Goal: Communication & Community: Answer question/provide support

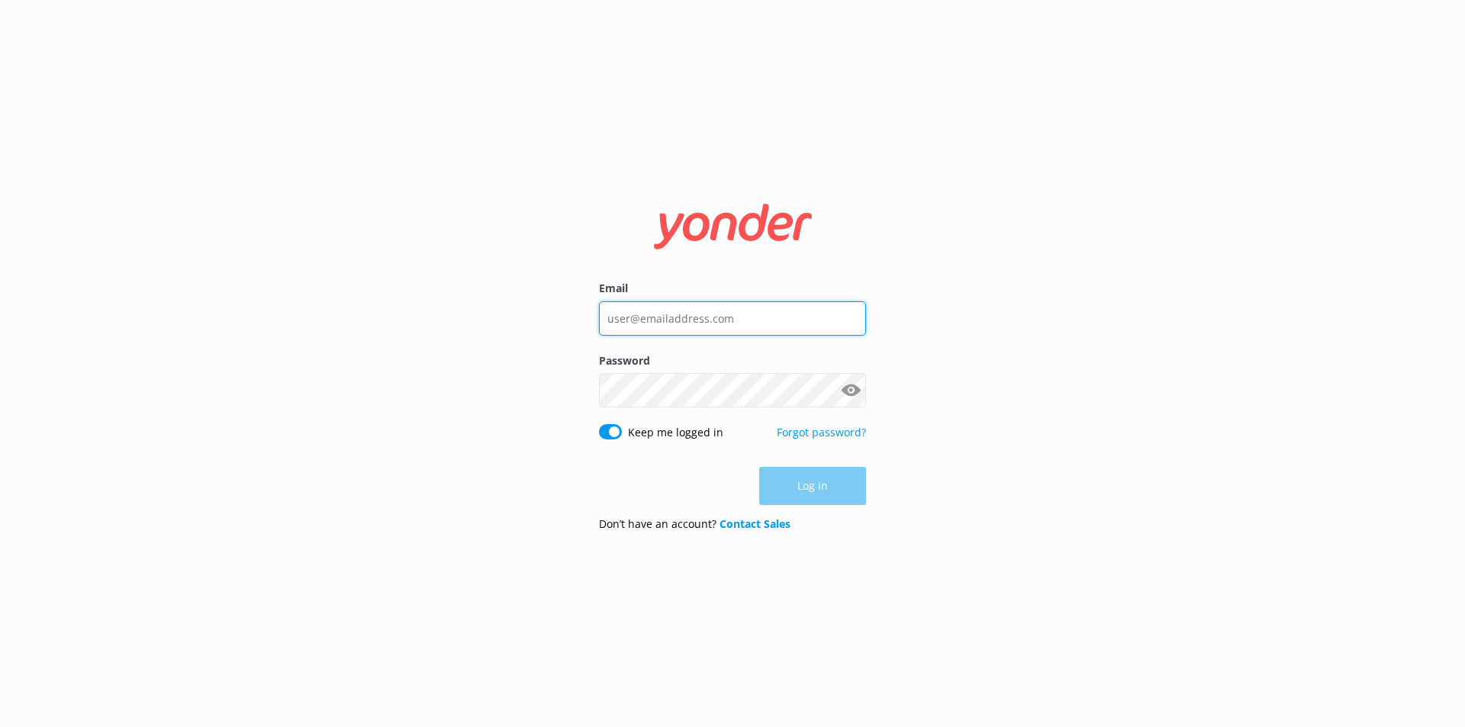
click at [645, 320] on input "Email" at bounding box center [732, 318] width 267 height 34
type input "[EMAIL_ADDRESS][DOMAIN_NAME]"
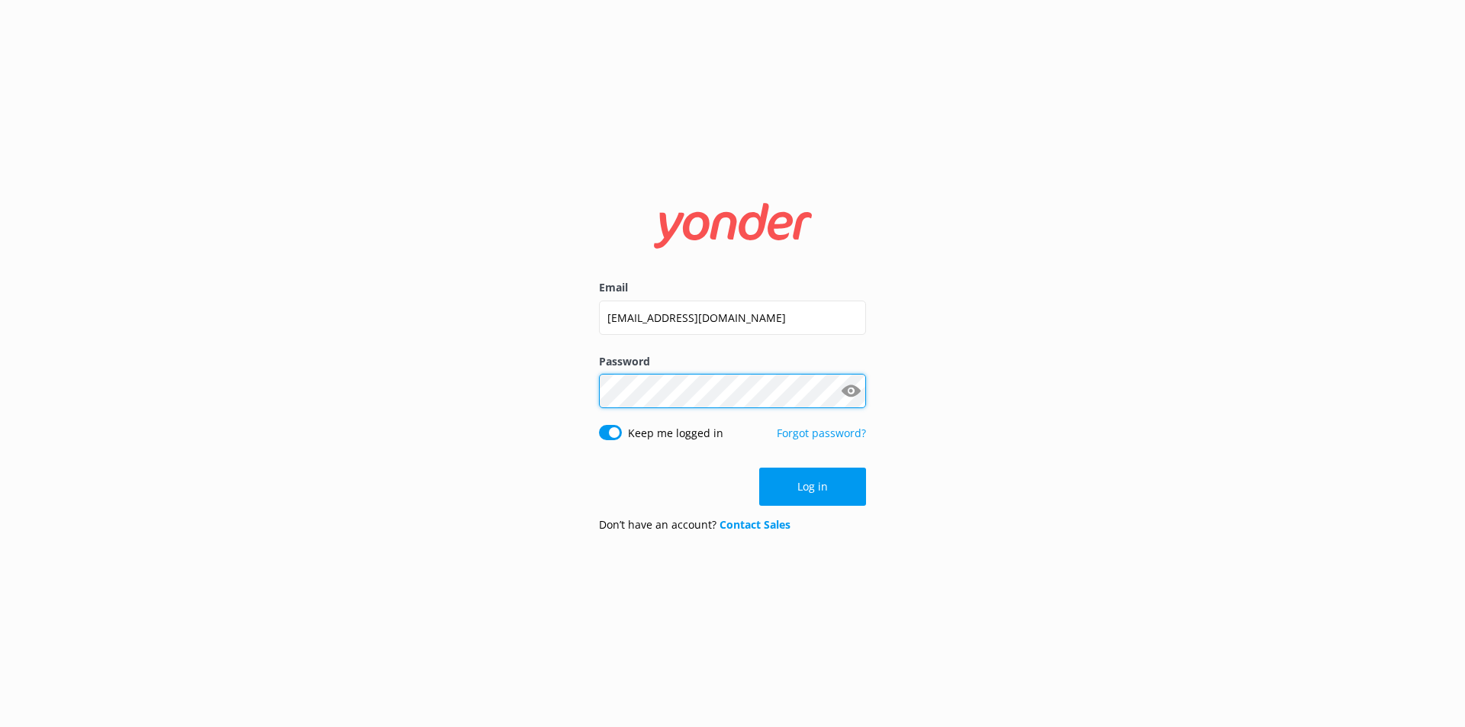
click button "Log in" at bounding box center [812, 487] width 107 height 38
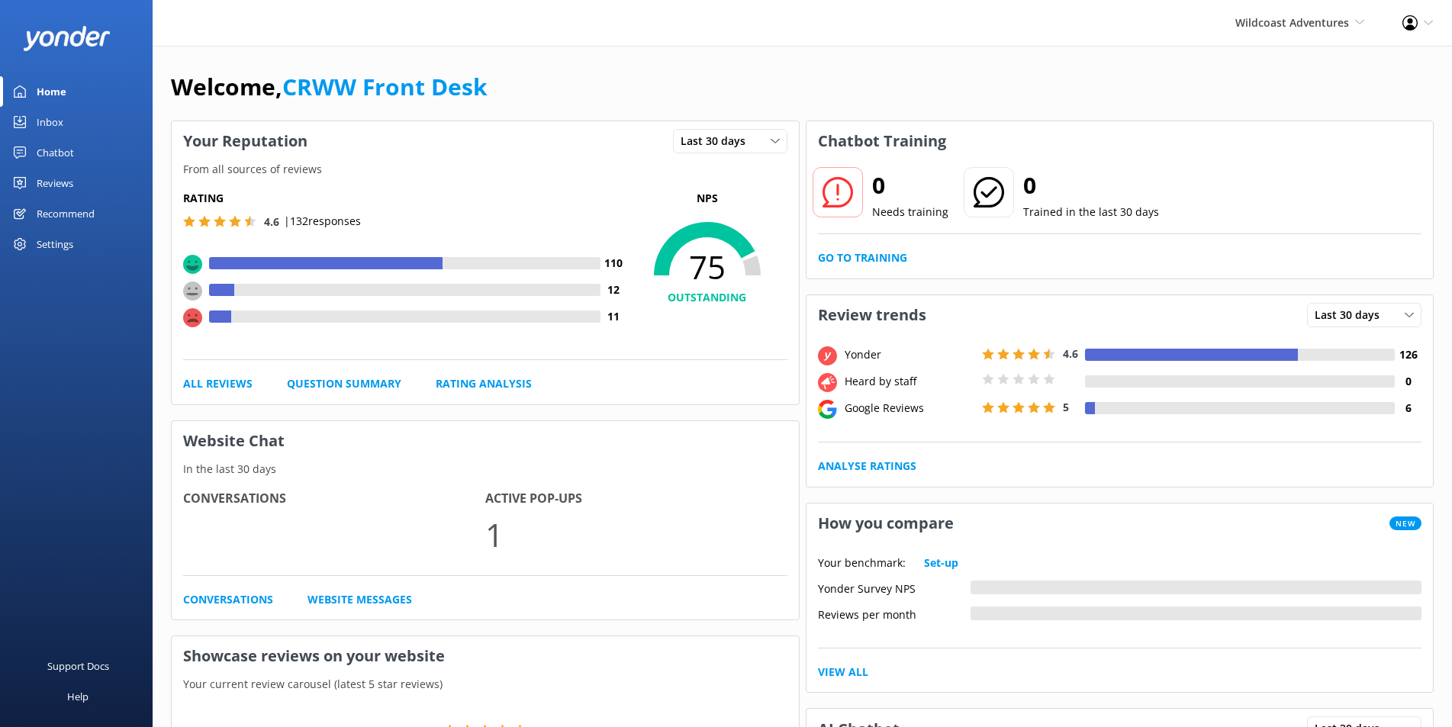
click at [39, 124] on div "Inbox" at bounding box center [50, 122] width 27 height 31
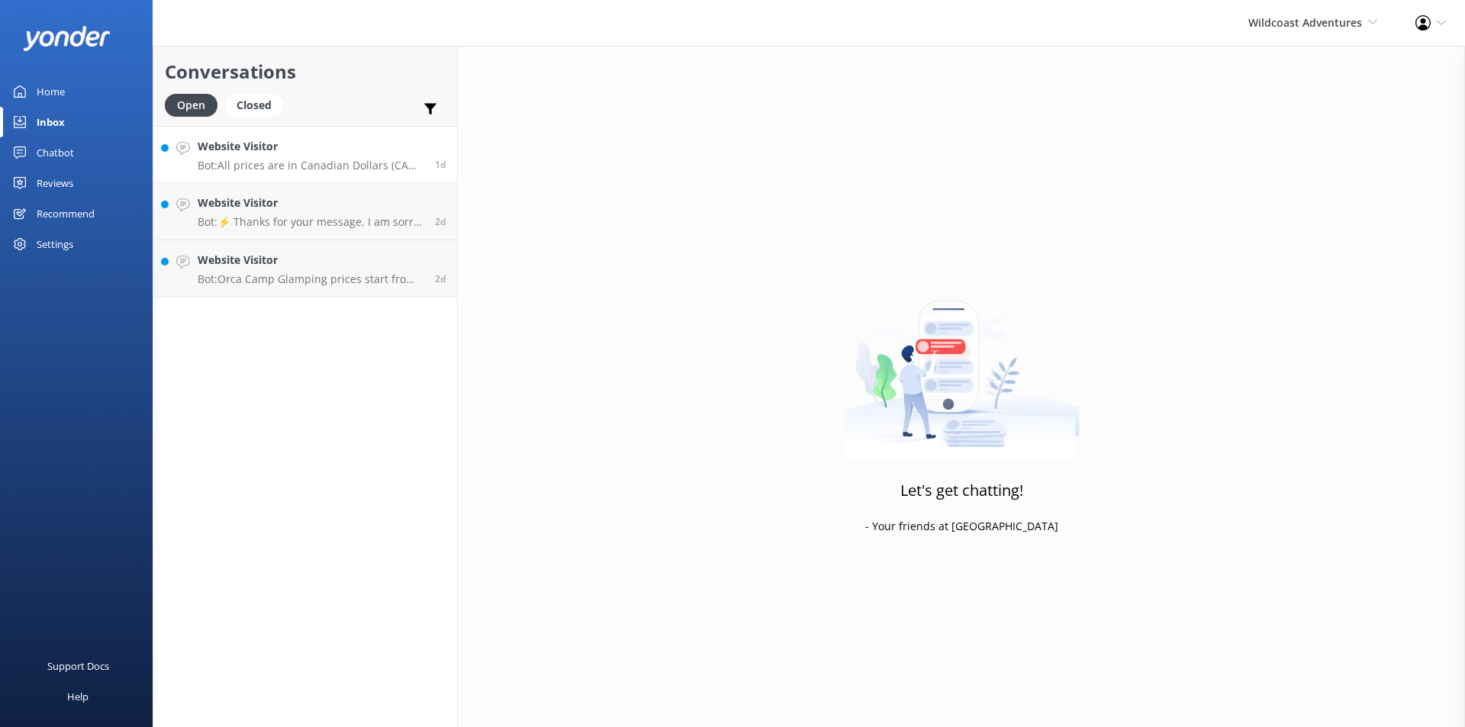
click at [259, 160] on p "Bot: All prices are in Canadian Dollars (CAD). For conversion to American dolla…" at bounding box center [311, 166] width 226 height 14
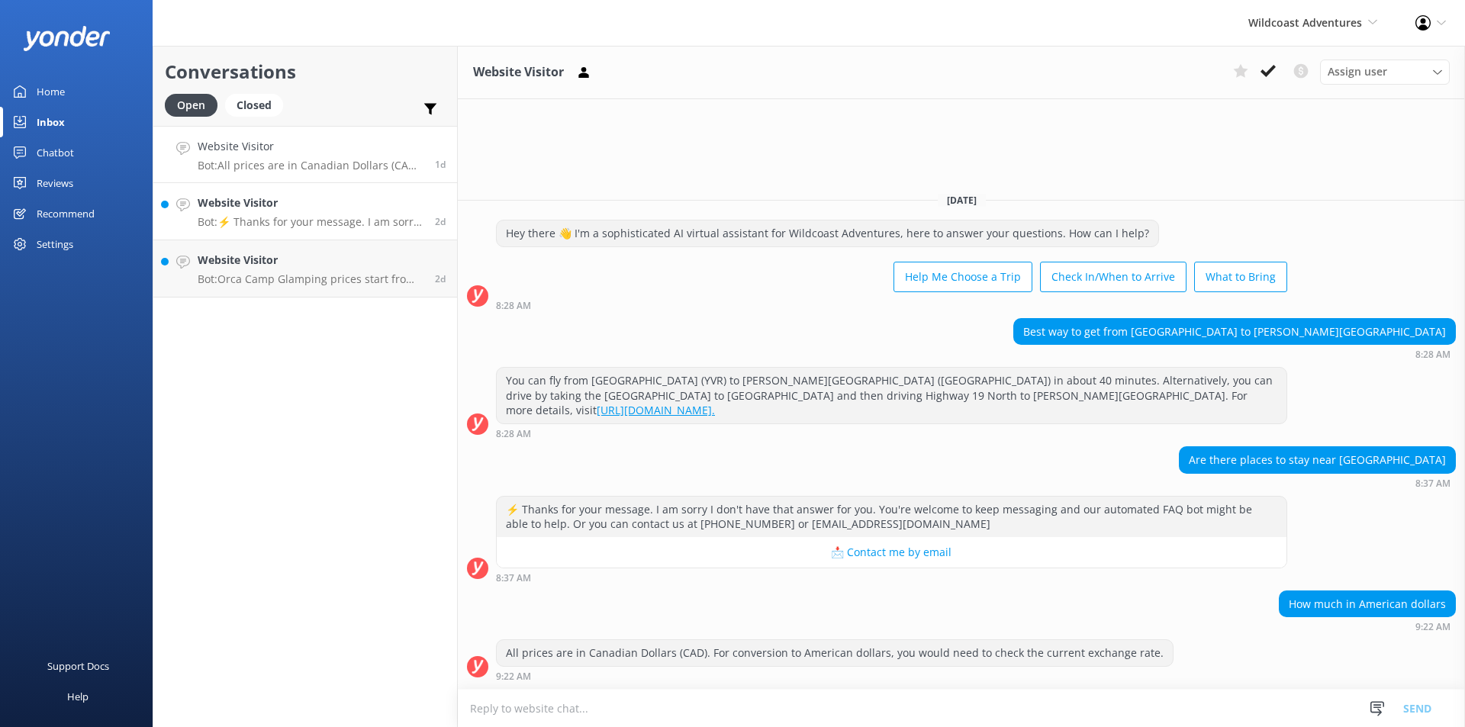
click at [257, 218] on p "Bot: ⚡ Thanks for your message. I am sorry I don't have that answer for you. Yo…" at bounding box center [311, 222] width 226 height 14
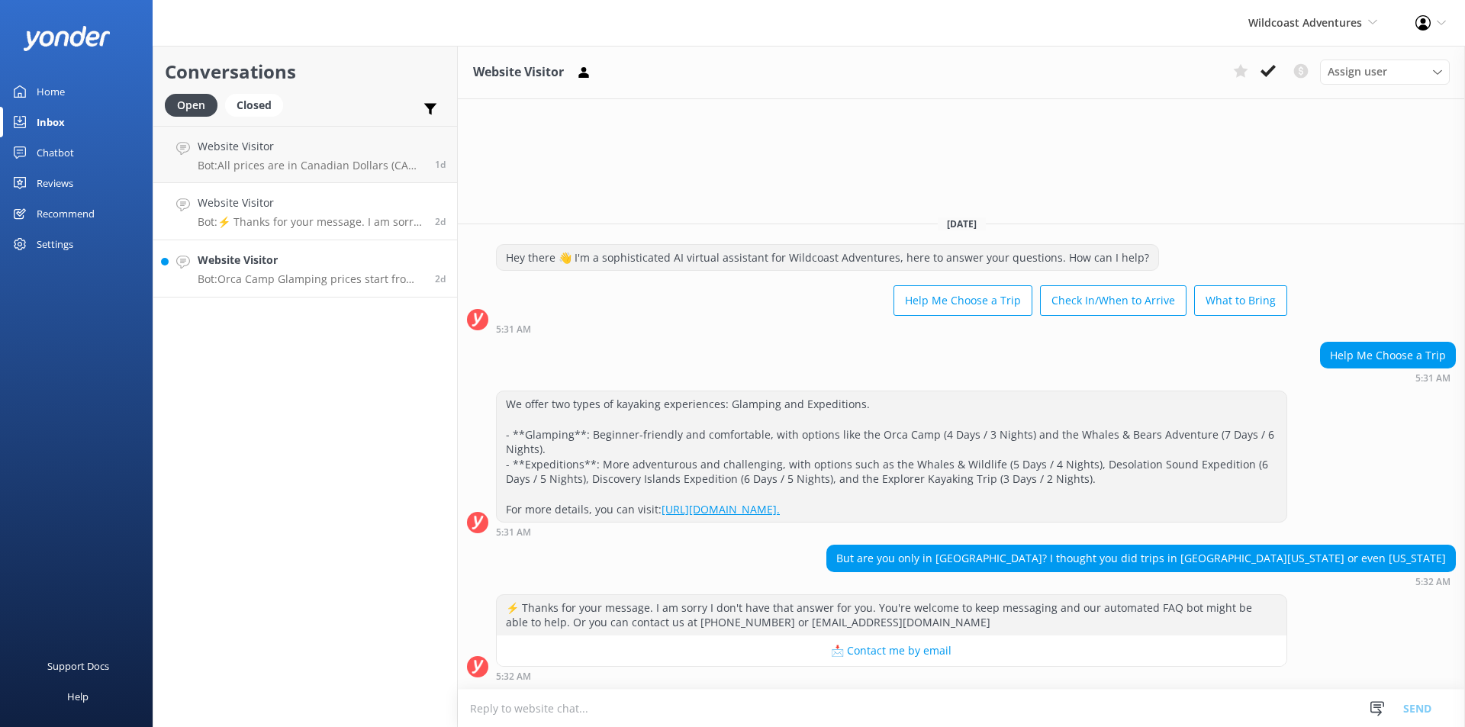
click at [314, 274] on p "Bot: Orca Camp Glamping prices start from $2,249 for 4 days. For the most accur…" at bounding box center [311, 279] width 226 height 14
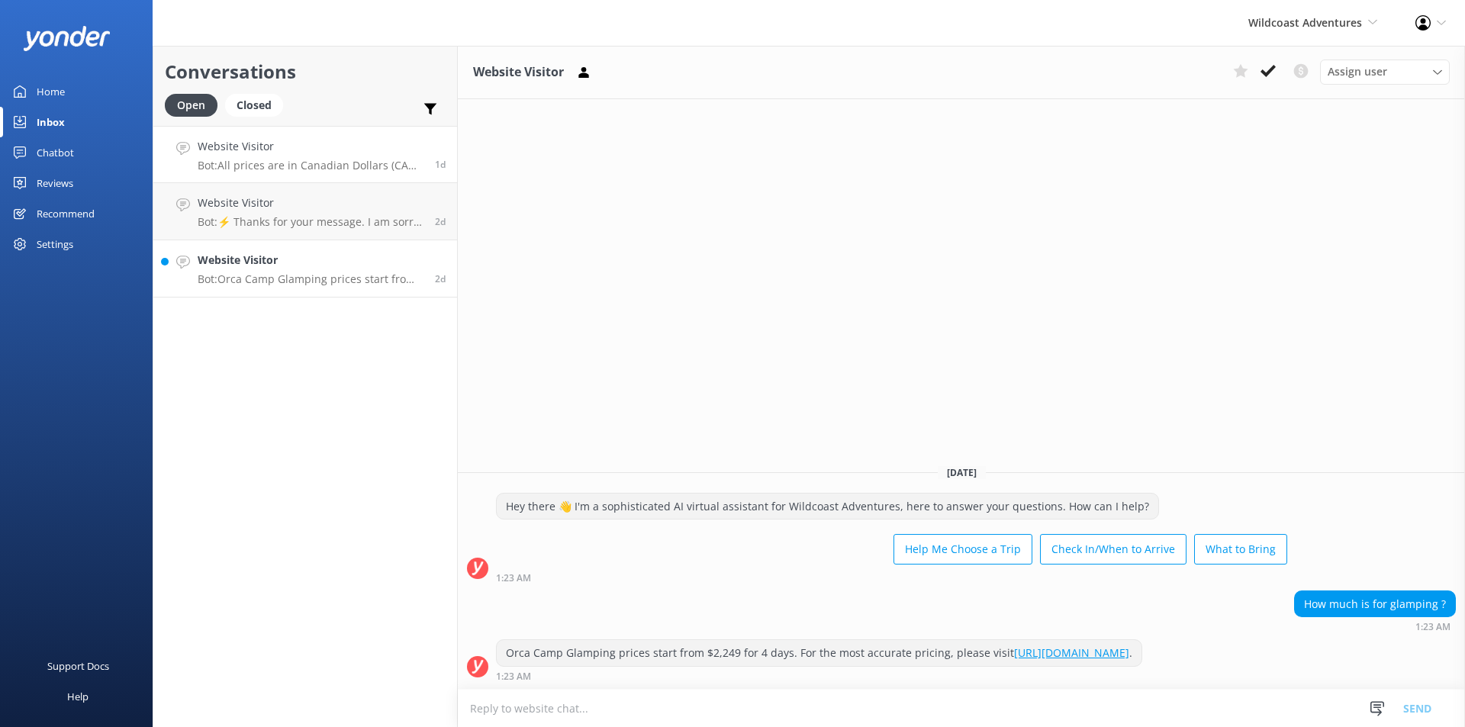
click at [322, 148] on h4 "Website Visitor" at bounding box center [311, 146] width 226 height 17
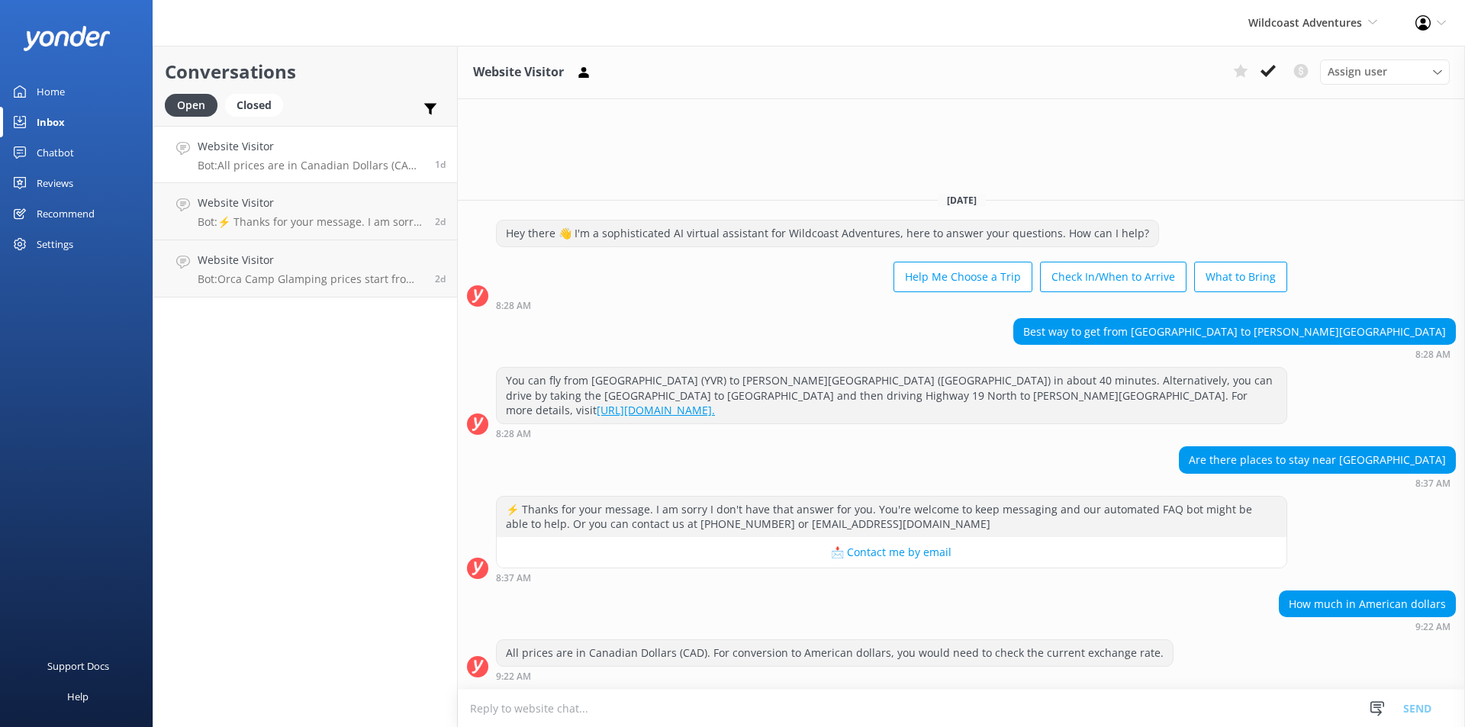
click at [1262, 38] on div "Wildcoast Adventures Wildcoast Adventures [PERSON_NAME] River Whale Watching" at bounding box center [1313, 23] width 167 height 46
click at [1287, 111] on link "[PERSON_NAME] River Whale Watching" at bounding box center [1321, 109] width 153 height 50
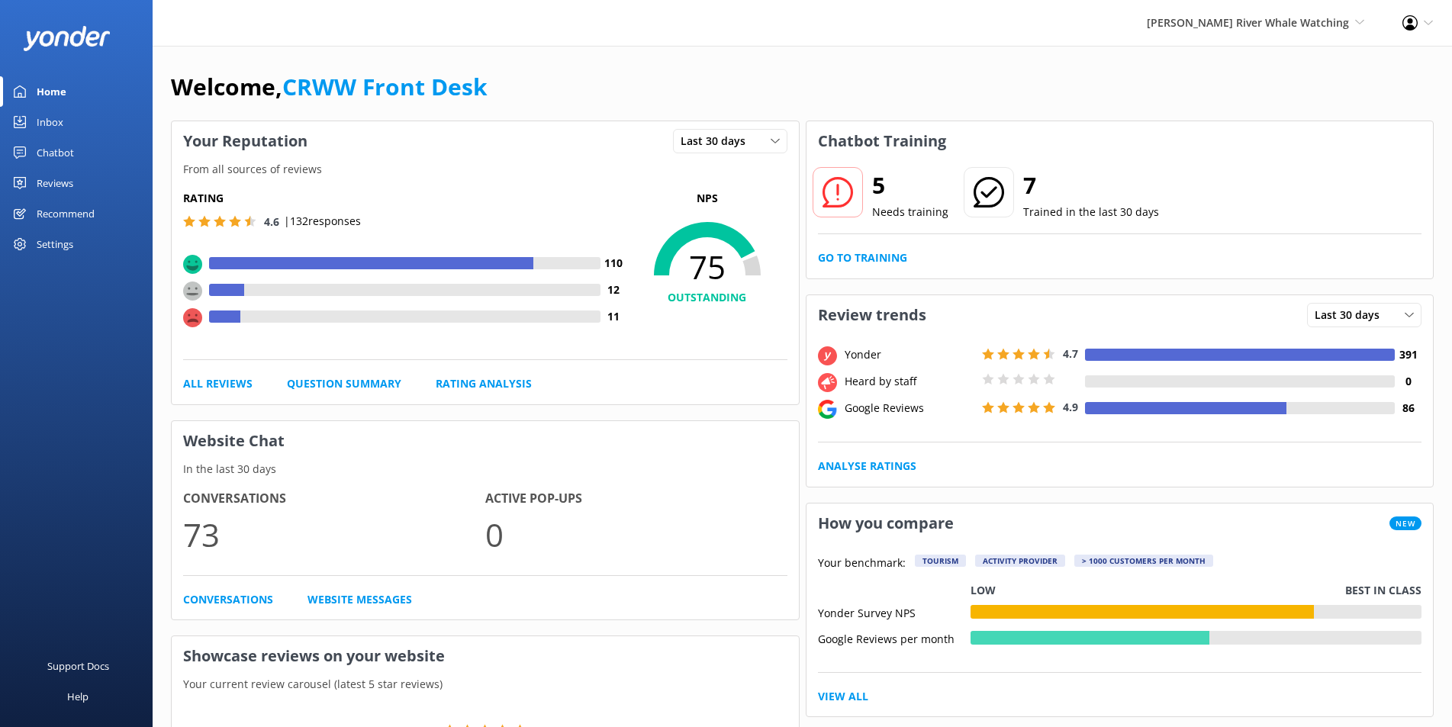
click at [69, 121] on link "Inbox" at bounding box center [76, 122] width 153 height 31
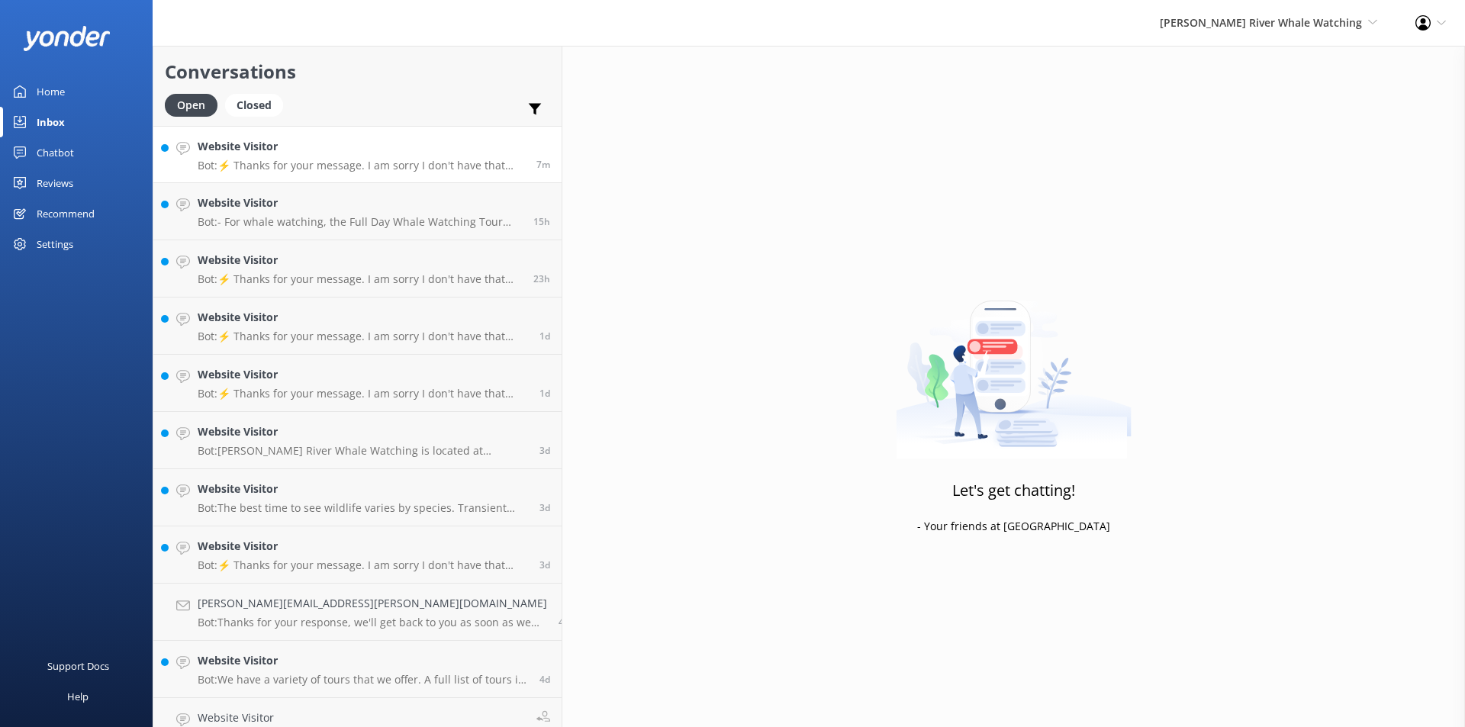
click at [310, 160] on p "Bot: ⚡ Thanks for your message. I am sorry I don't have that answer for you. Yo…" at bounding box center [361, 166] width 327 height 14
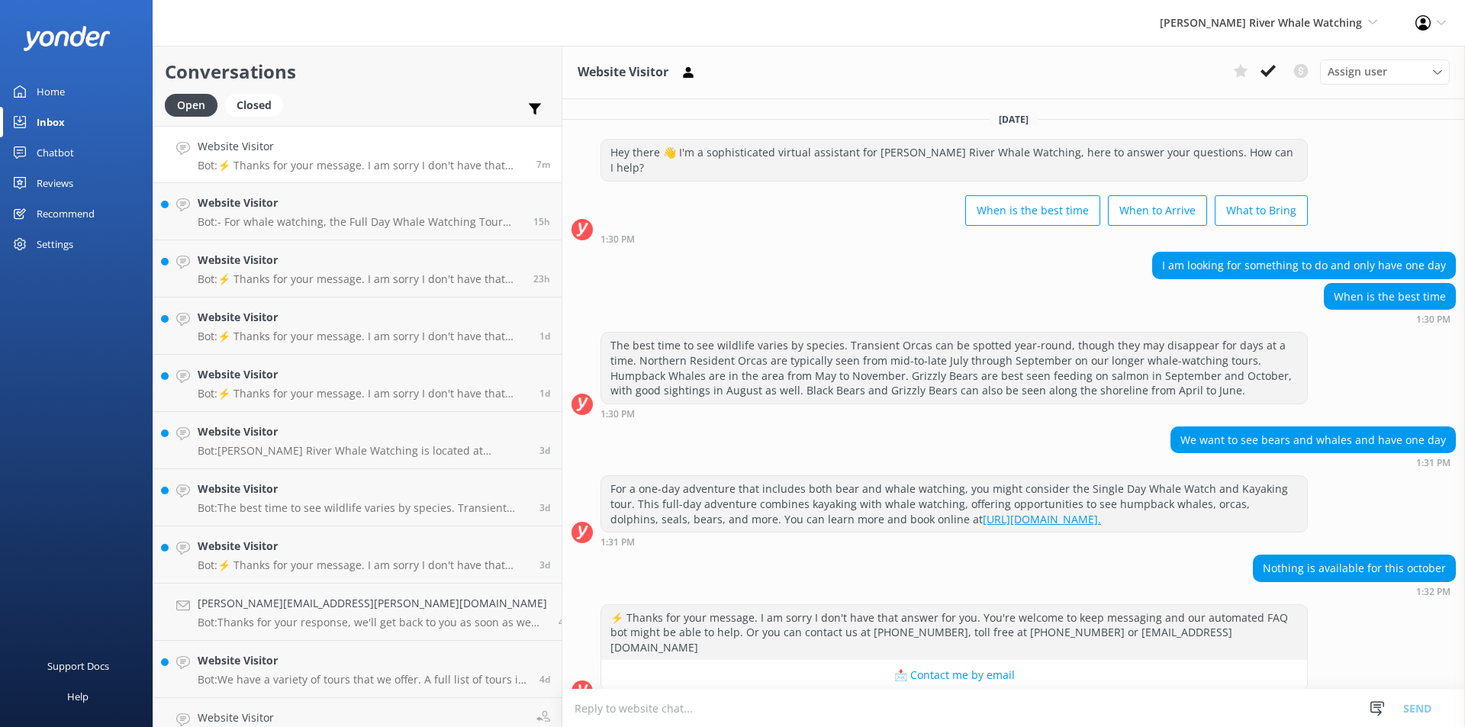
click at [849, 705] on textarea at bounding box center [1013, 708] width 903 height 37
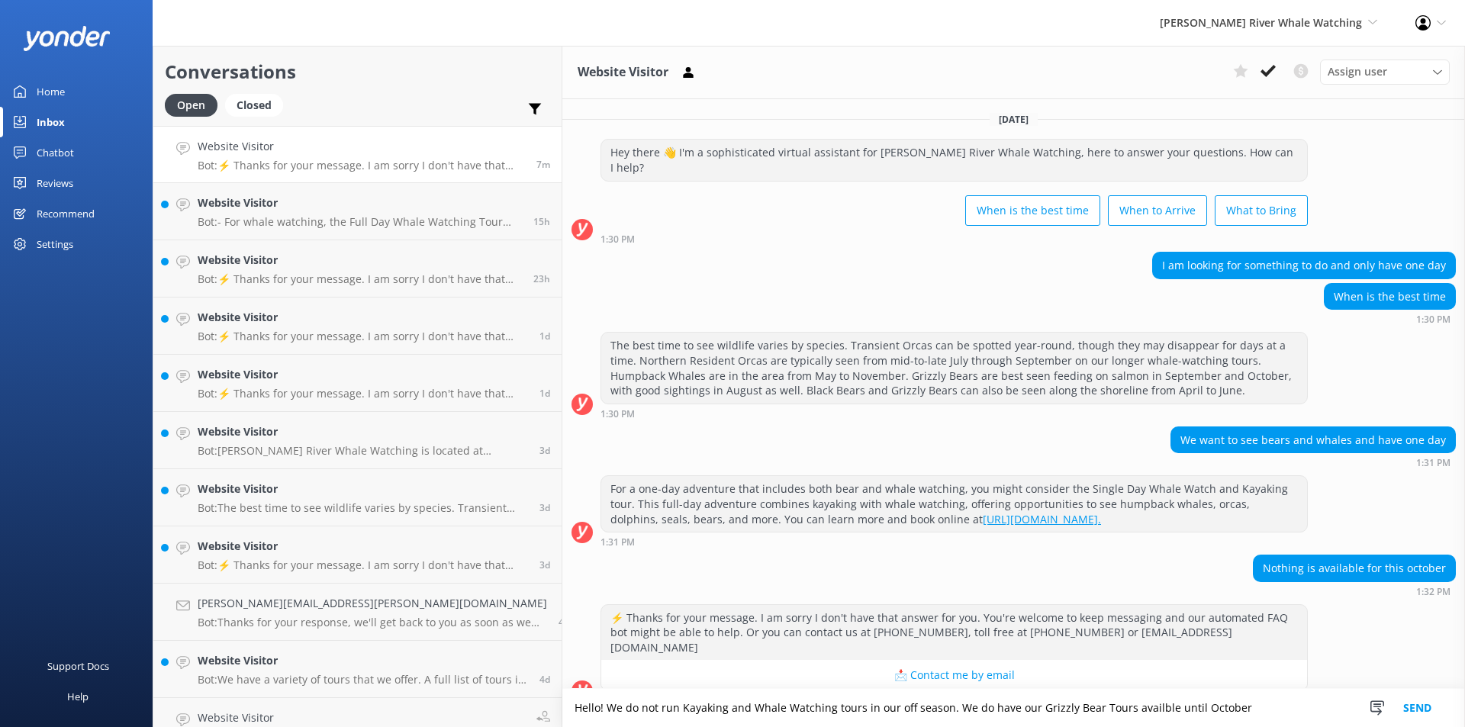
click at [1144, 706] on textarea "Hello! We do not run Kayaking and Whale Watching tours in our off season. We do…" at bounding box center [1013, 708] width 903 height 38
click at [1043, 704] on textarea "Hello! We do not run Kayaking and Whale Watching tours in our off season. We do…" at bounding box center [1013, 708] width 903 height 38
click at [1161, 707] on textarea "Hello! We do not run Kayaking and Whale Watching tours in our off season. We do…" at bounding box center [1013, 708] width 903 height 38
click at [1172, 713] on textarea "Hello! We do not run Kayaking and Whale Watching tours in our off season. We do…" at bounding box center [1013, 708] width 903 height 38
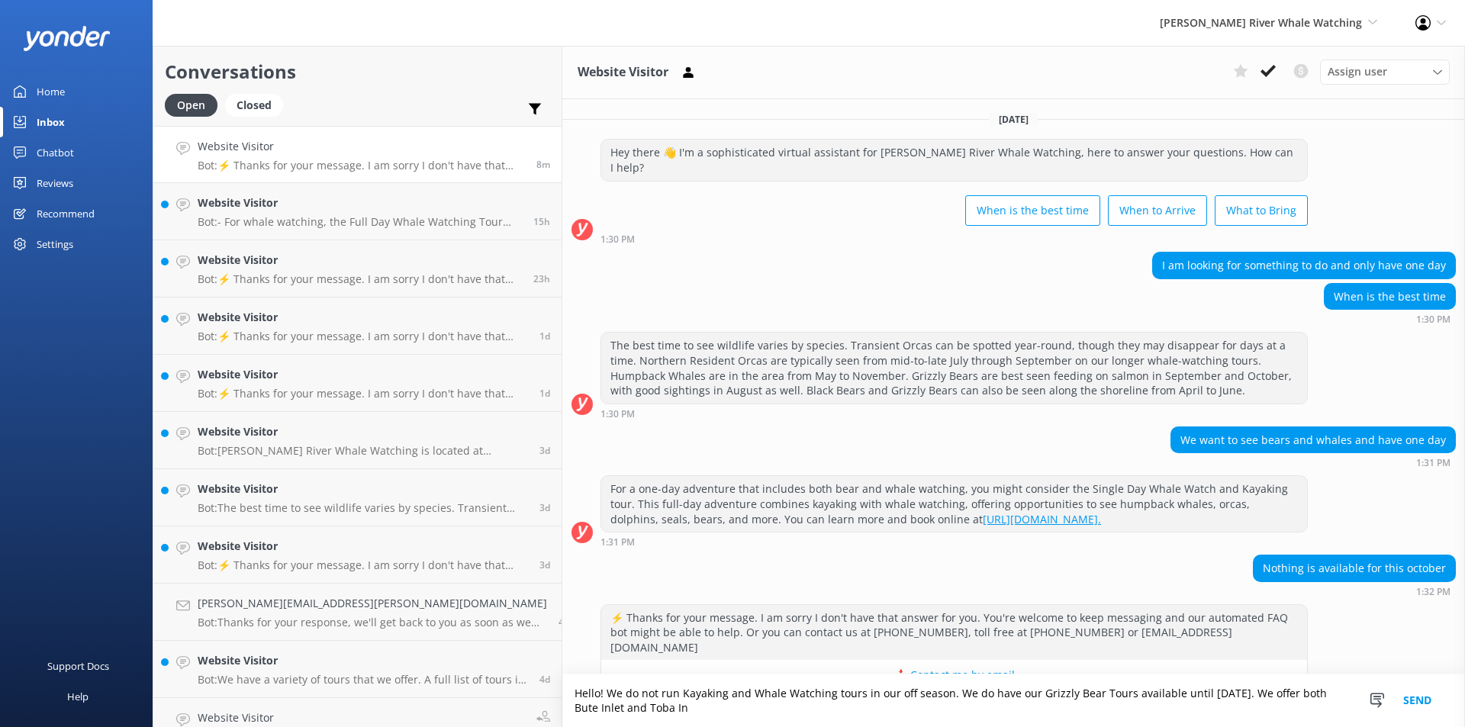
scroll to position [10, 0]
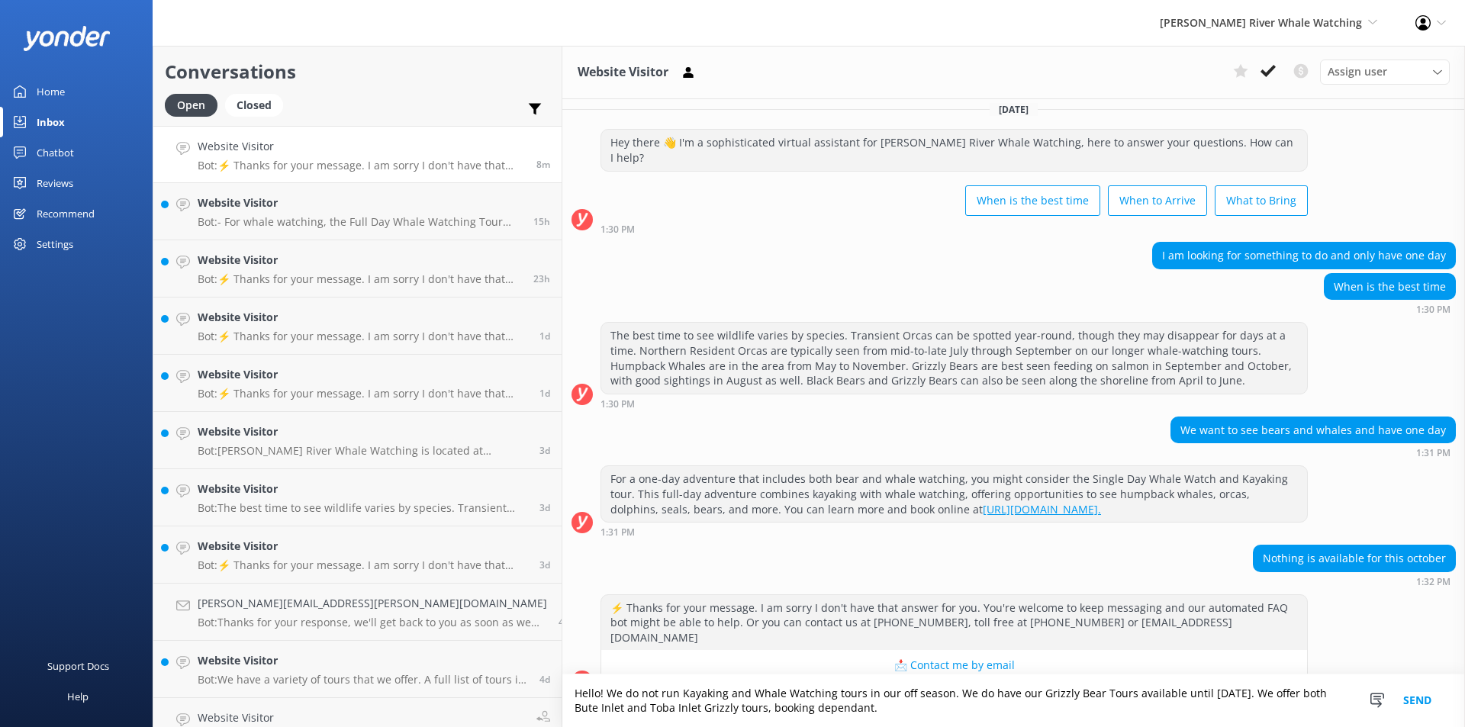
click at [623, 707] on textarea "Hello! We do not run Kayaking and Whale Watching tours in our off season. We do…" at bounding box center [1013, 701] width 903 height 53
click at [601, 707] on textarea "Hello! We do not run Kayaking and Whale Watching tours in our off season. We do…" at bounding box center [1013, 701] width 903 height 53
click at [723, 700] on textarea "Hello! We do not run Kayaking and Whale Watching tours in our off season. We do…" at bounding box center [1013, 701] width 903 height 53
click at [715, 713] on textarea "Hello! We do not run Kayaking and Whale Watching tours in our off season. We do…" at bounding box center [1013, 701] width 903 height 53
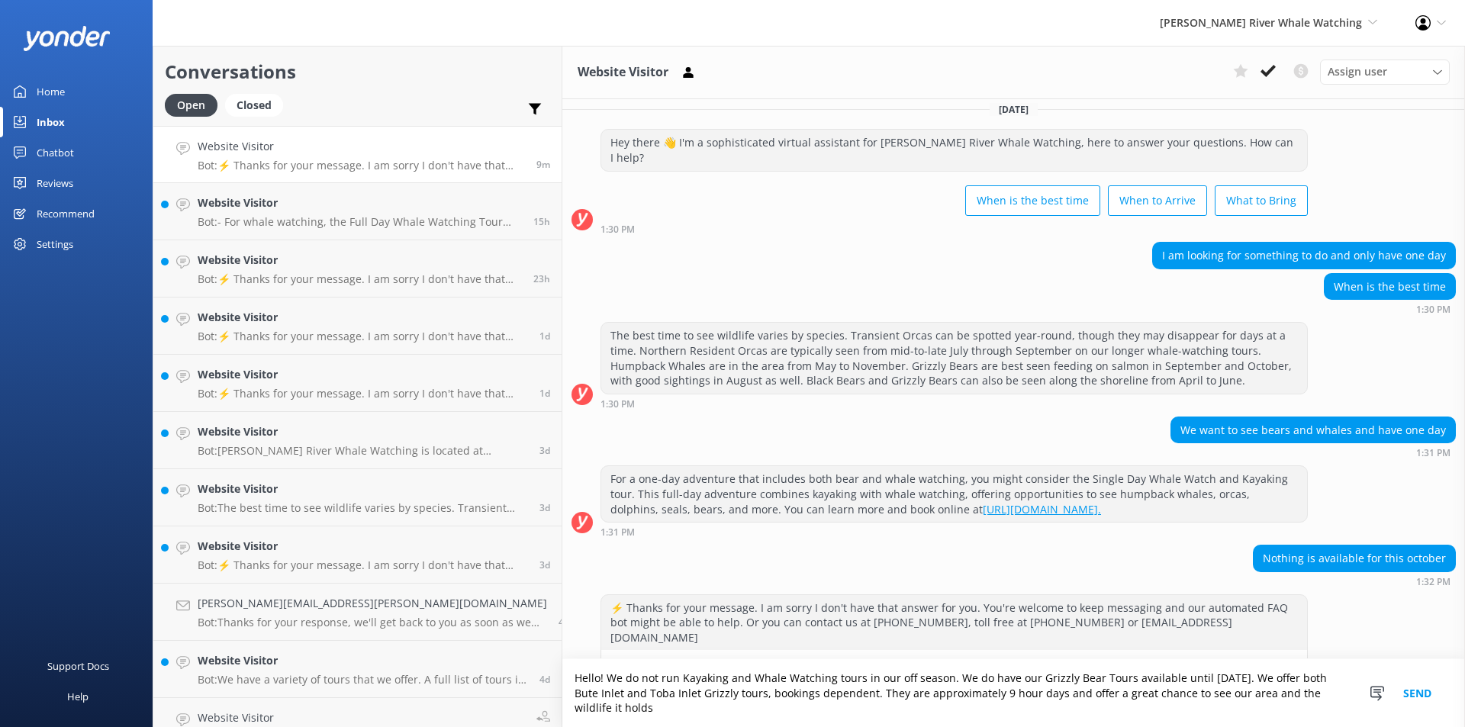
type textarea "Hello! We do not run Kayaking and Whale Watching tours in our off season. We do…"
click at [1416, 694] on button "Send" at bounding box center [1417, 693] width 57 height 68
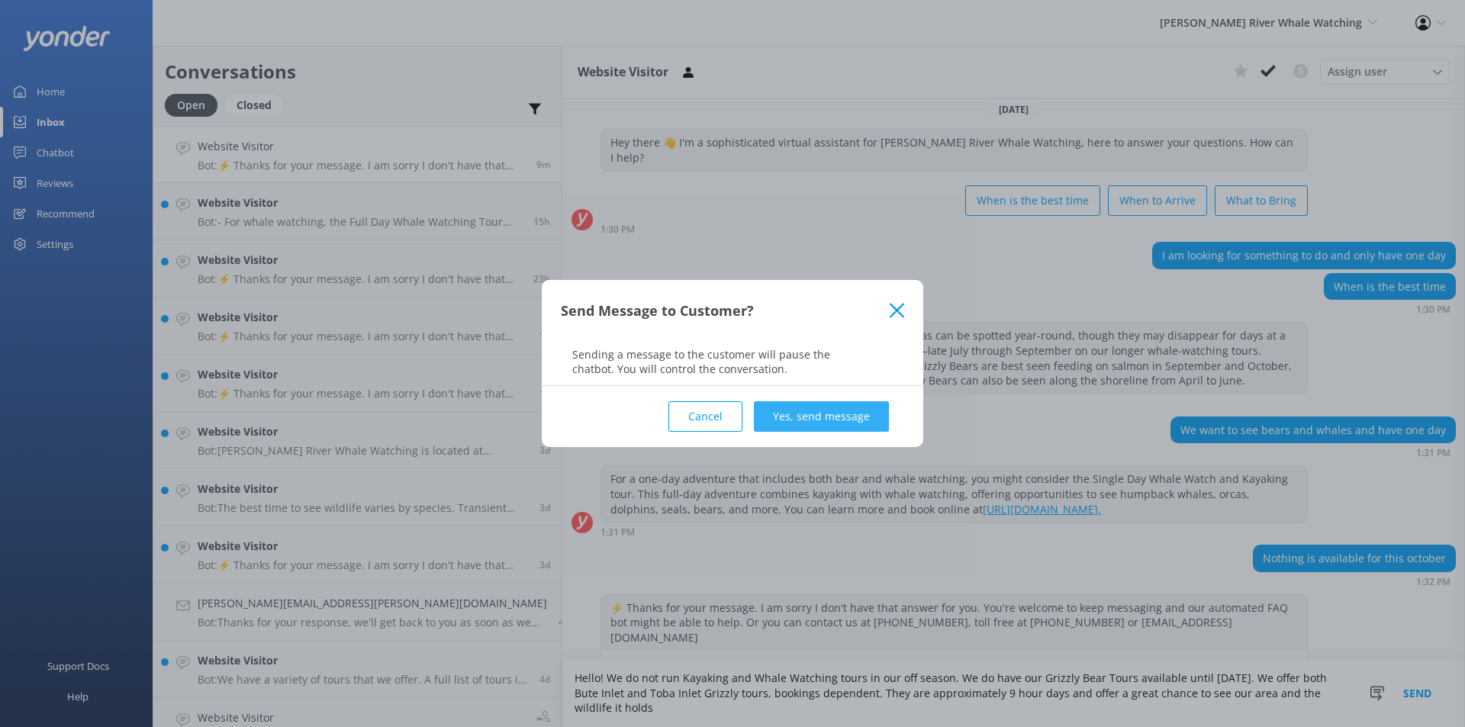
click at [808, 423] on button "Yes, send message" at bounding box center [821, 416] width 135 height 31
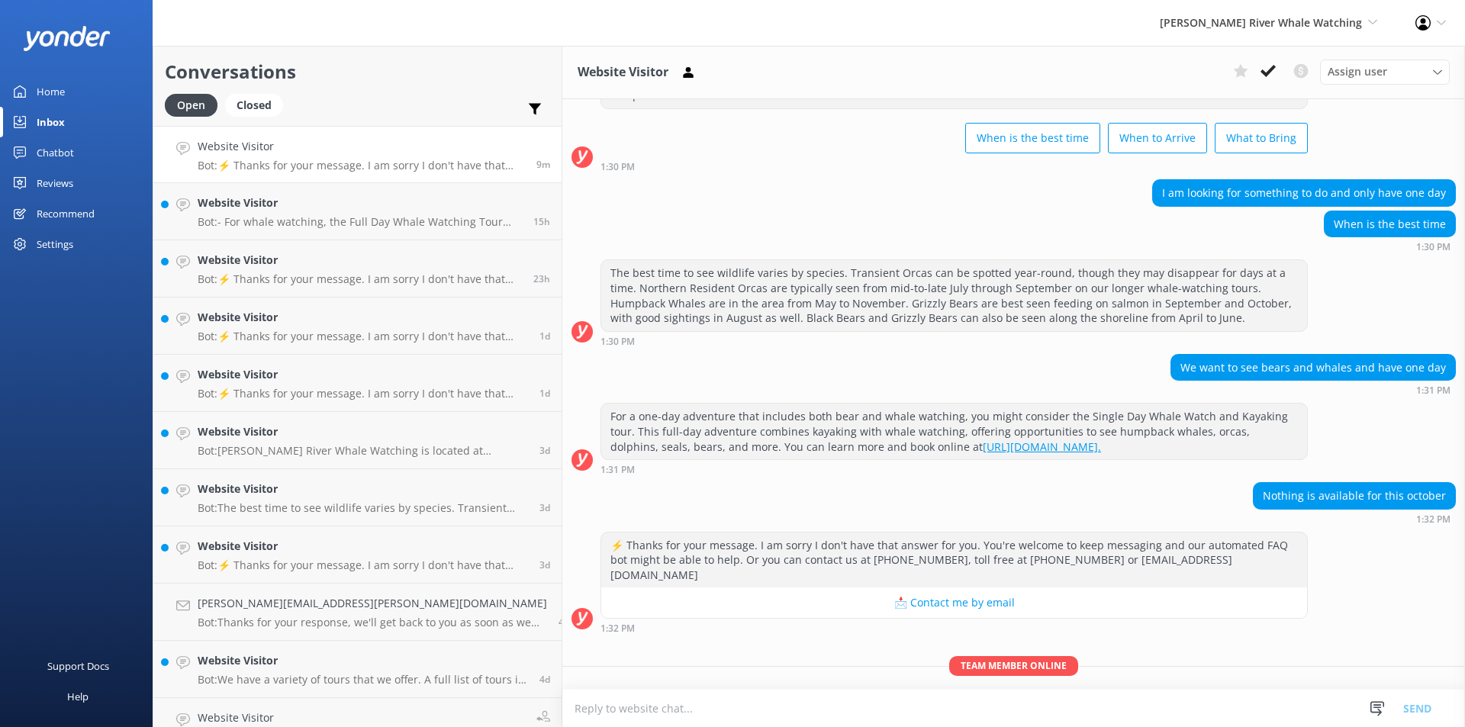
scroll to position [124, 0]
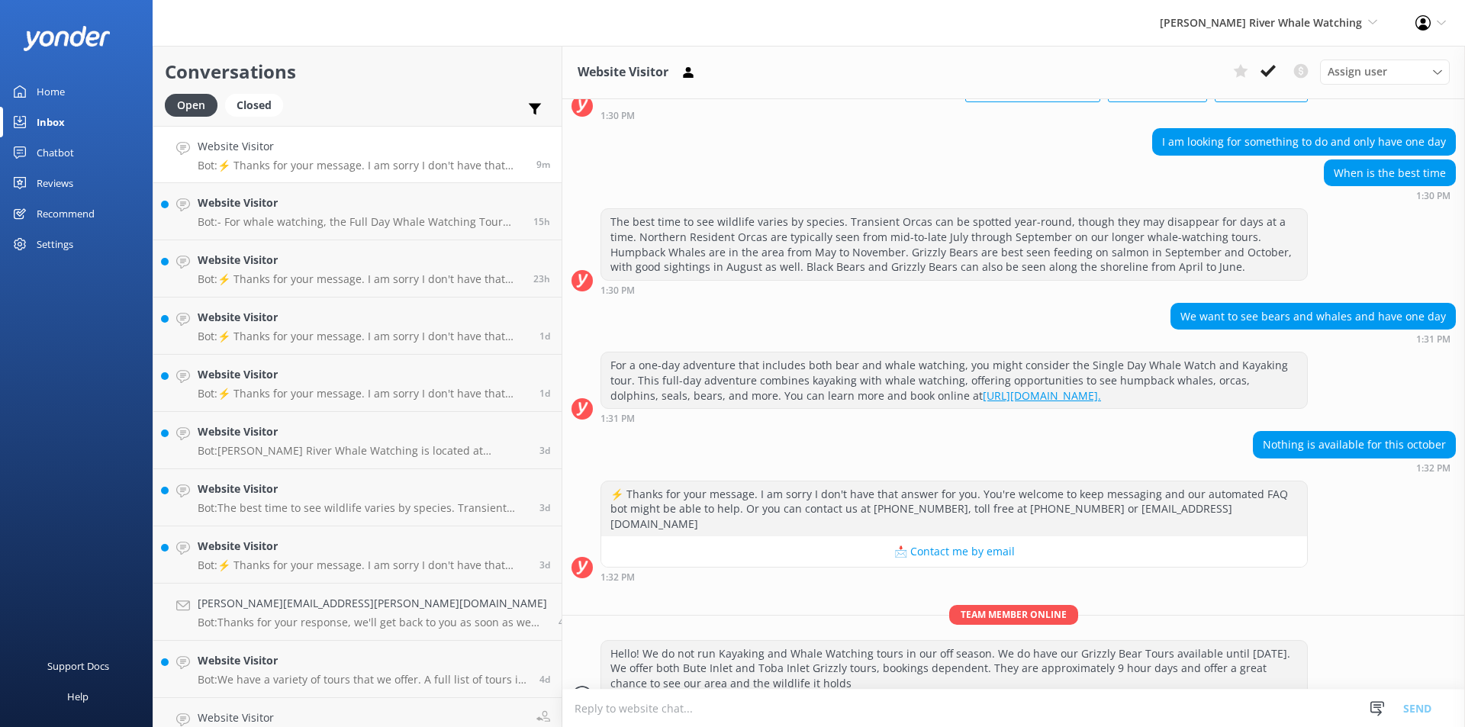
click at [714, 711] on textarea at bounding box center [1013, 708] width 903 height 37
type textarea "T"
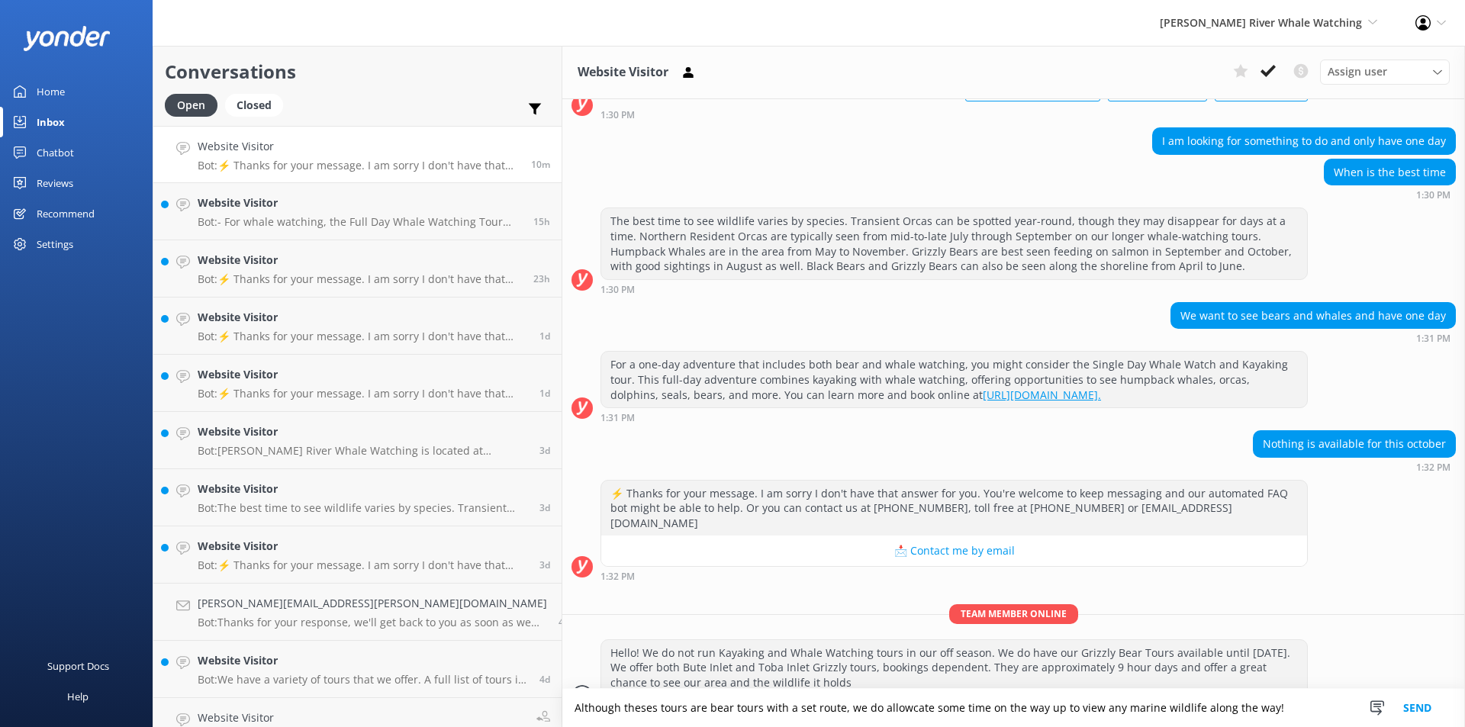
click at [793, 708] on textarea "Although theses tours are bear tours with a set route, we do allowcate some tim…" at bounding box center [1013, 708] width 903 height 38
type textarea "Although theses tours are bear tours with a set route, we do allocate some time…"
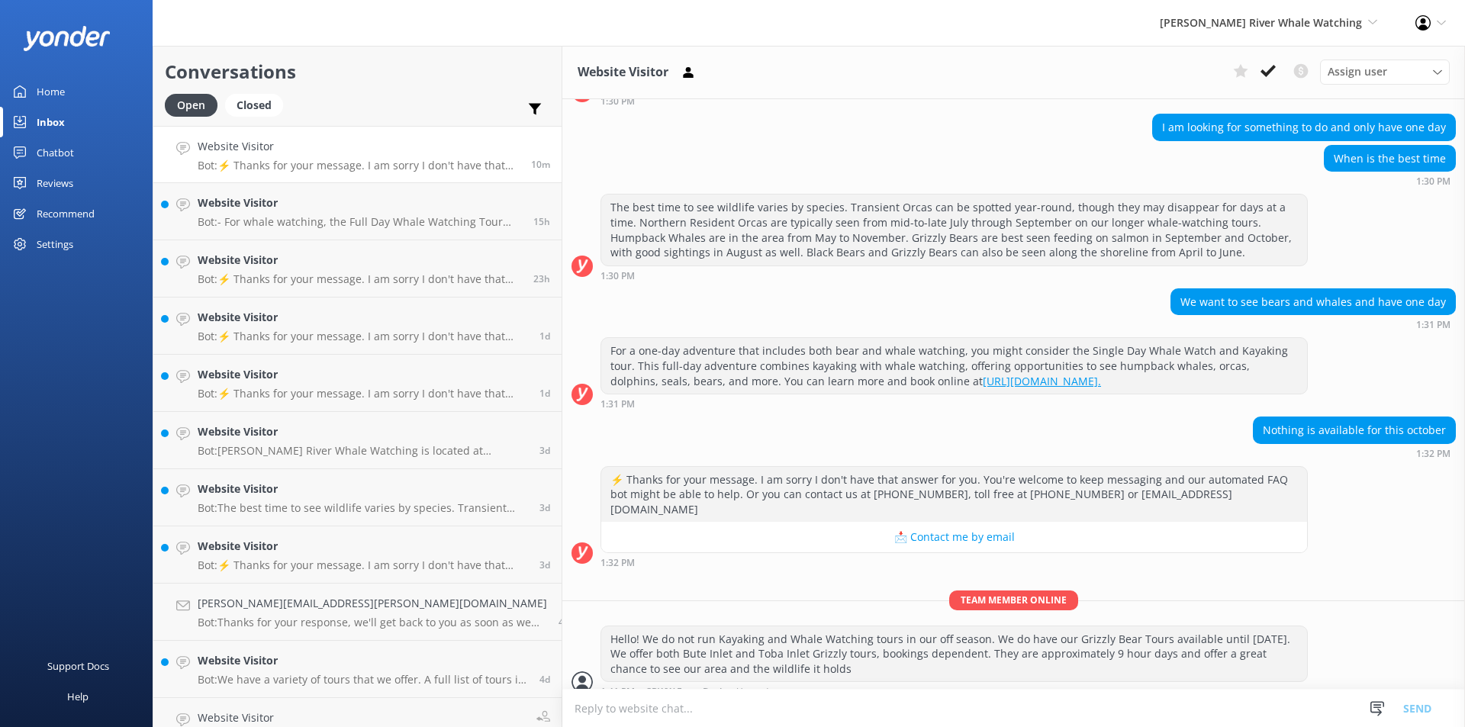
scroll to position [173, 0]
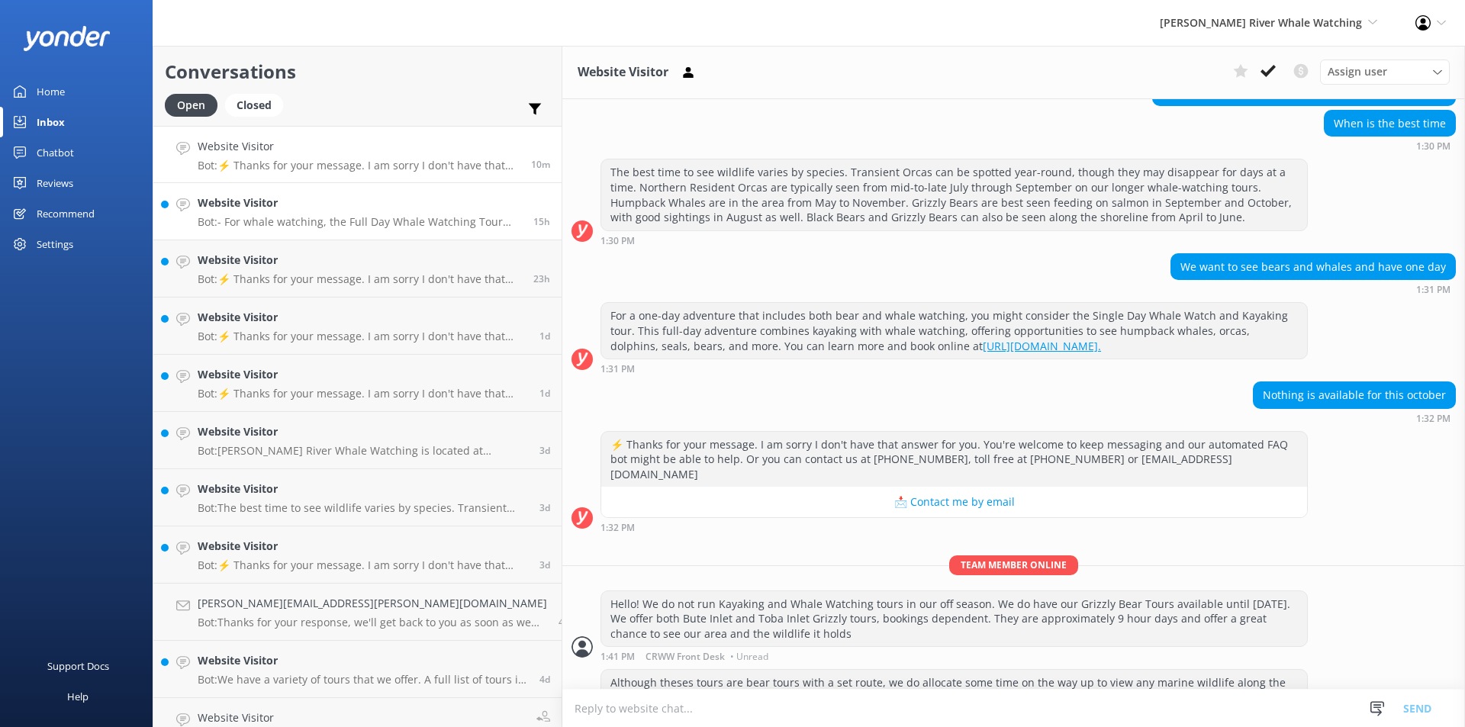
click at [301, 188] on link "Website Visitor Bot: - For whale watching, the Full Day Whale Watching Tour off…" at bounding box center [357, 211] width 408 height 57
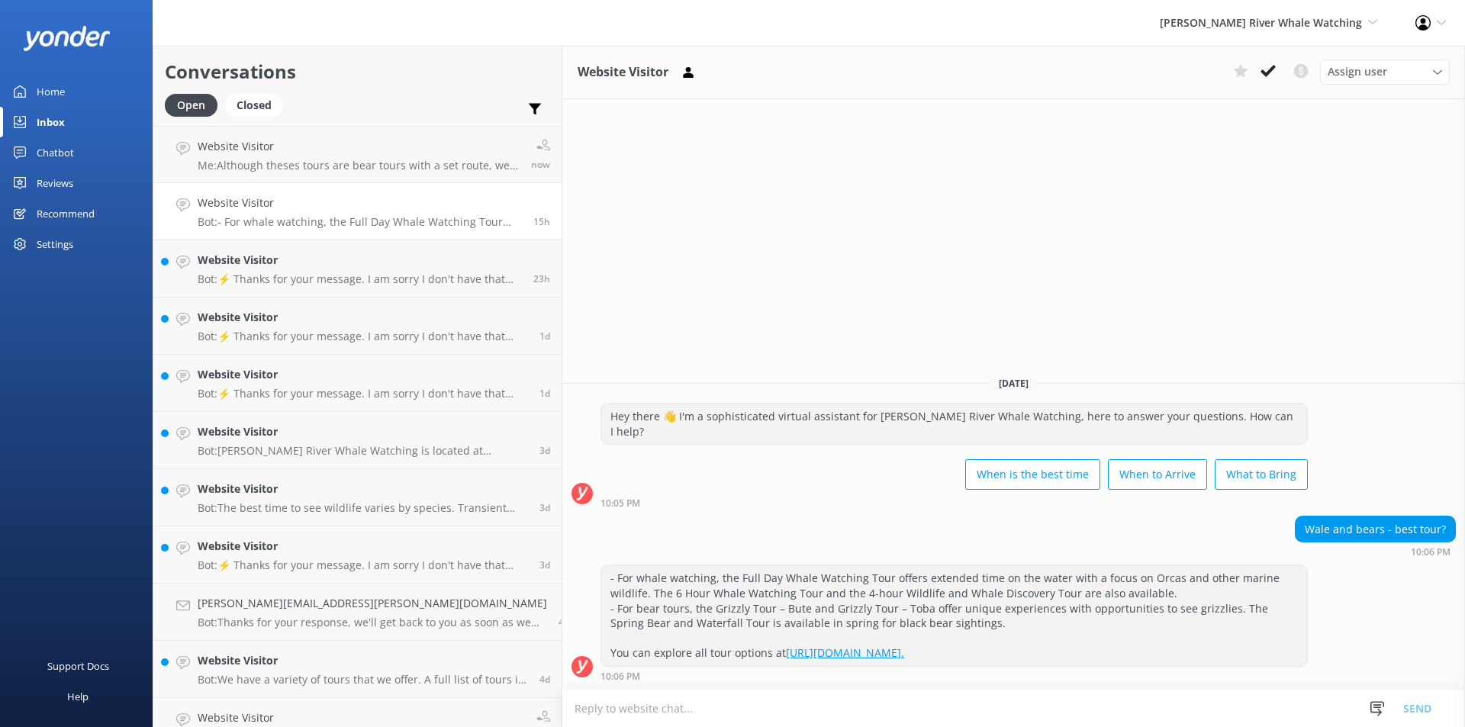
click at [396, 208] on h4 "Website Visitor" at bounding box center [360, 203] width 324 height 17
click at [1270, 63] on button at bounding box center [1268, 71] width 27 height 23
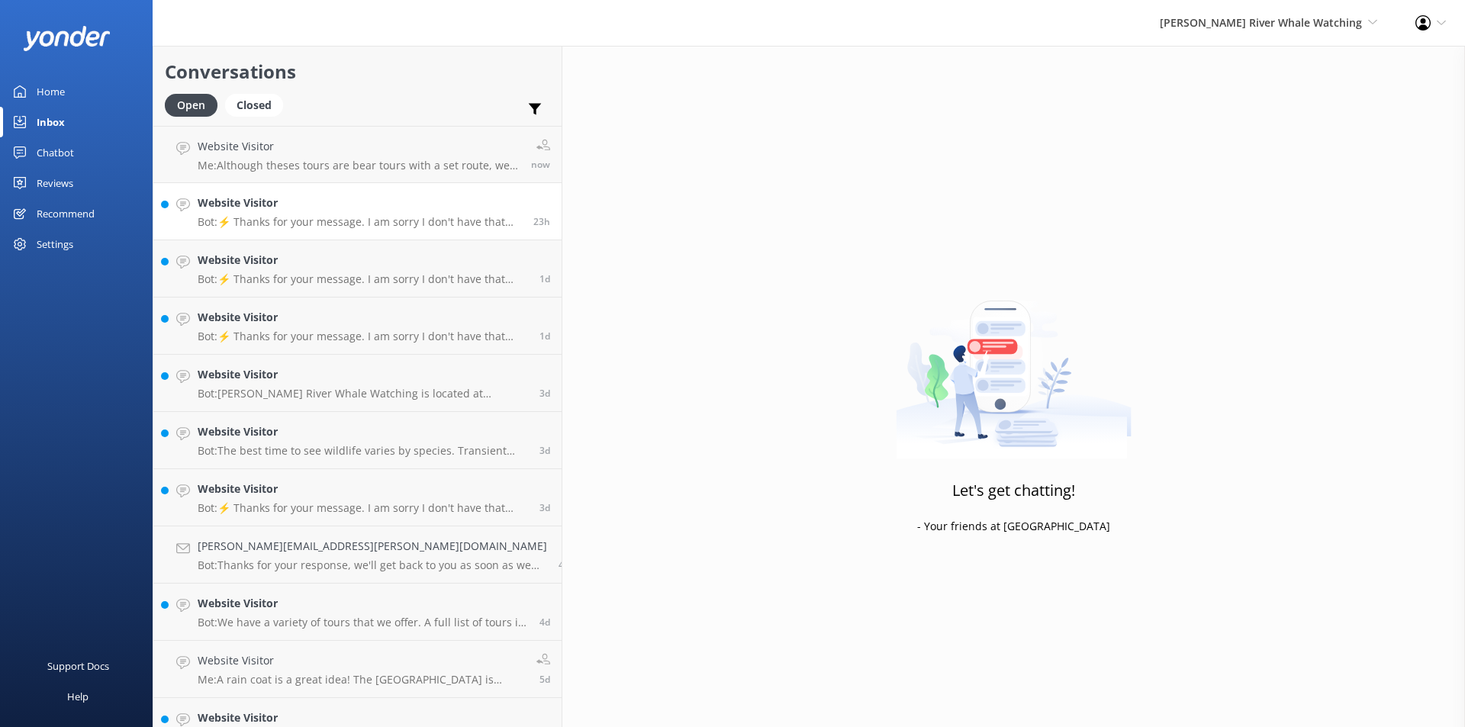
click at [262, 218] on p "Bot: ⚡ Thanks for your message. I am sorry I don't have that answer for you. Yo…" at bounding box center [360, 222] width 324 height 14
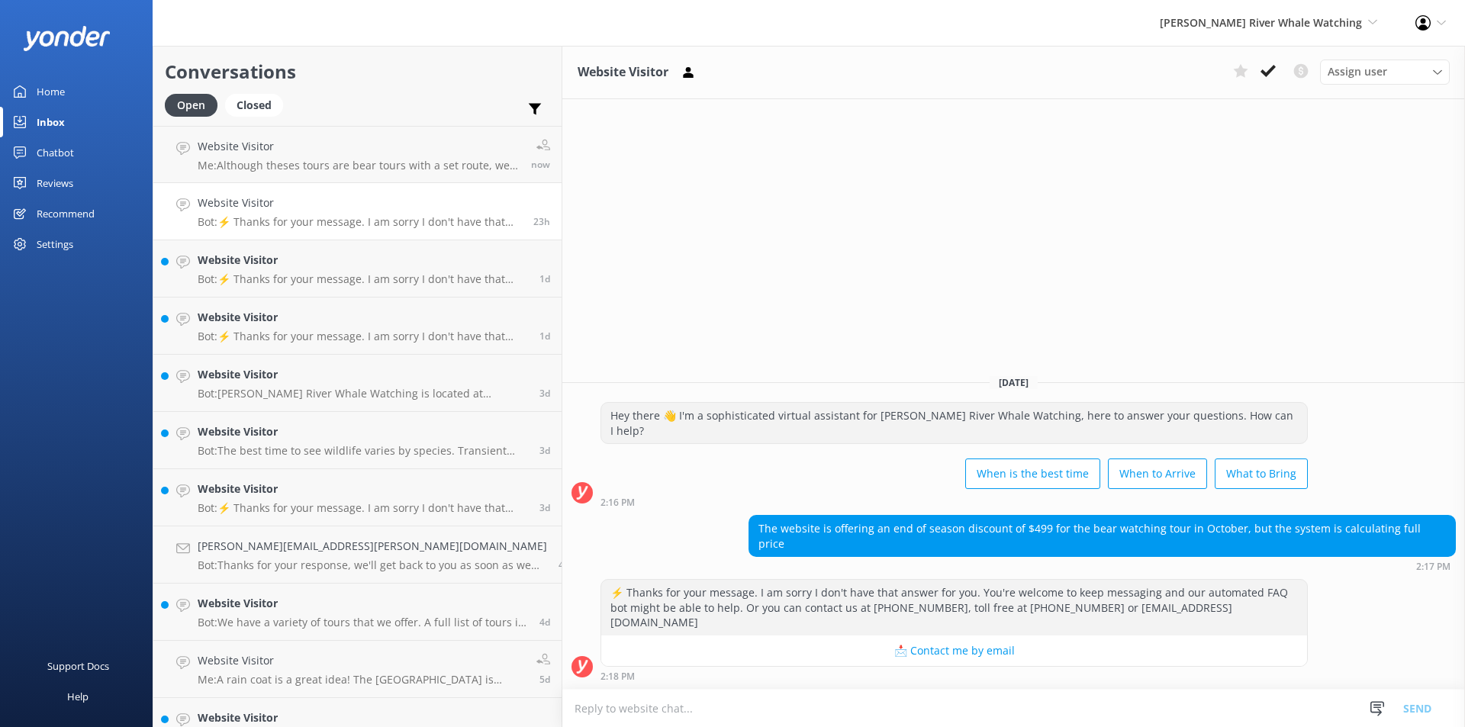
click at [232, 221] on p "Bot: ⚡ Thanks for your message. I am sorry I don't have that answer for you. Yo…" at bounding box center [360, 222] width 324 height 14
click at [287, 213] on div "Website Visitor Bot: ⚡ Thanks for your message. I am sorry I don't have that an…" at bounding box center [360, 212] width 324 height 34
click at [298, 271] on div "Website Visitor Bot: ⚡ Thanks for your message. I am sorry I don't have that an…" at bounding box center [363, 269] width 330 height 34
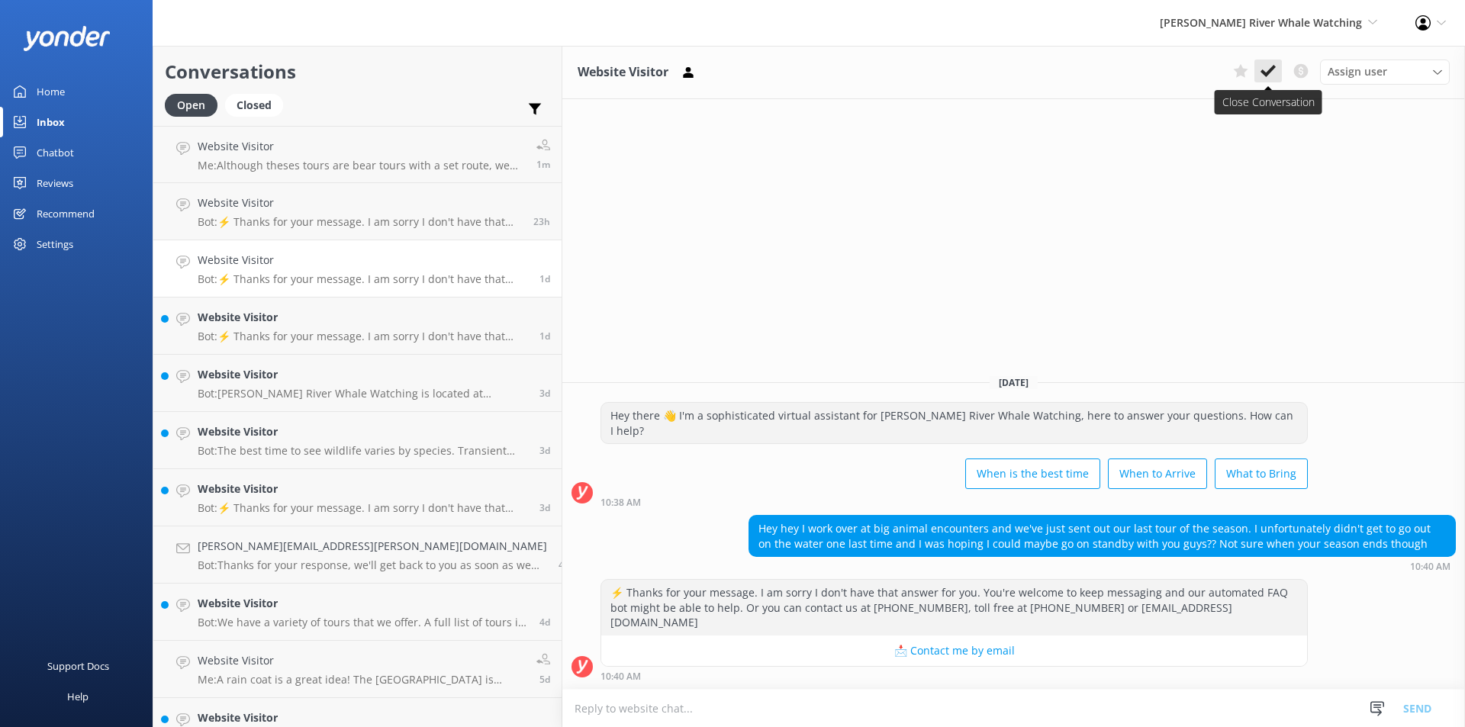
click at [1269, 73] on use at bounding box center [1268, 71] width 15 height 12
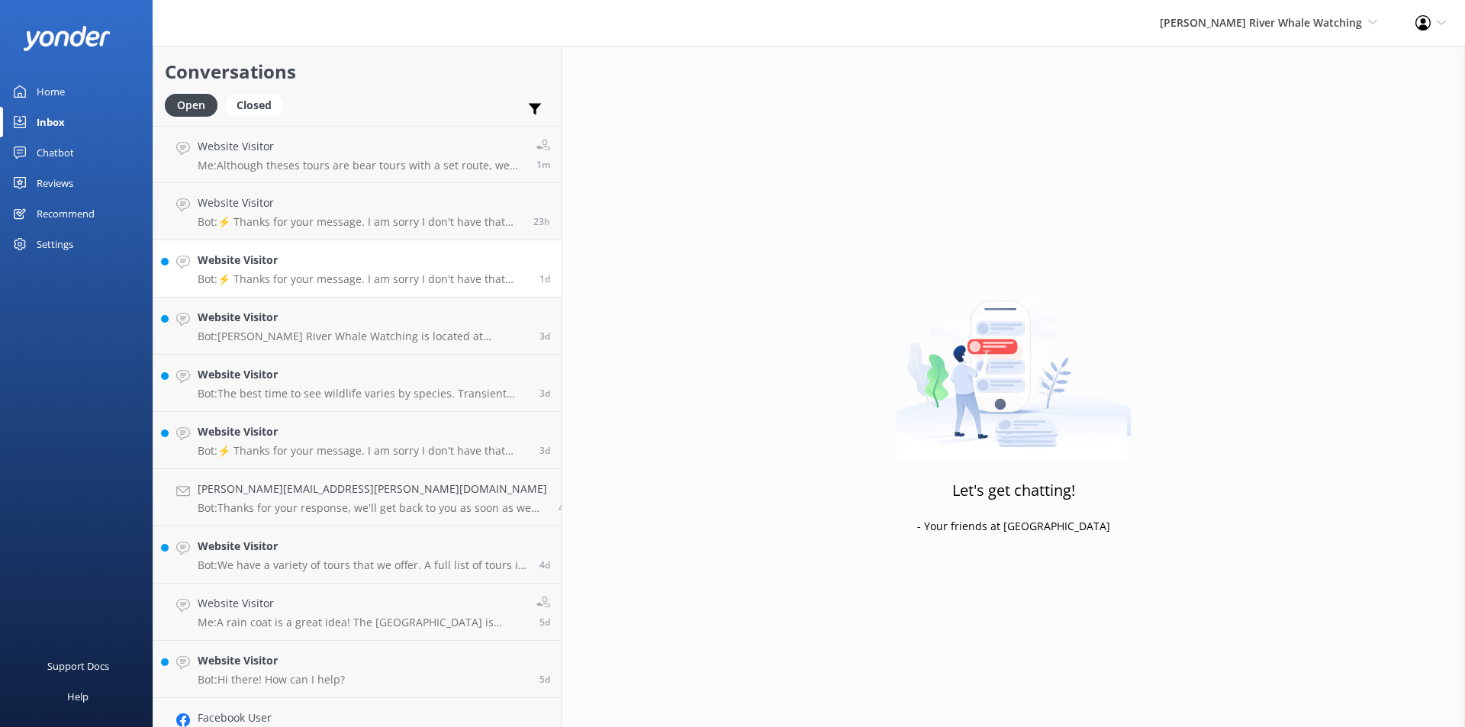
click at [288, 266] on h4 "Website Visitor" at bounding box center [363, 260] width 330 height 17
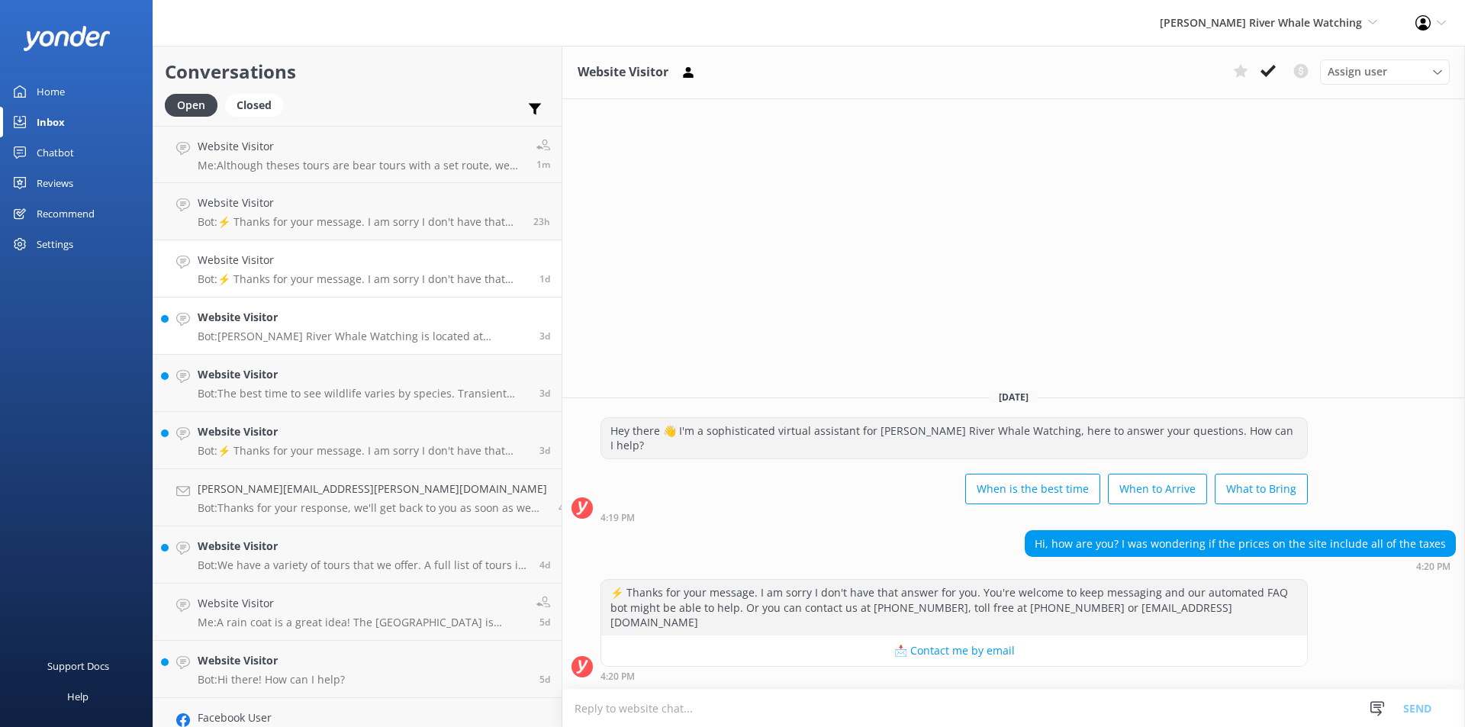
click at [236, 331] on p "Bot: [PERSON_NAME] River Whale Watching is located at [GEOGRAPHIC_DATA], [GEOGR…" at bounding box center [363, 337] width 330 height 14
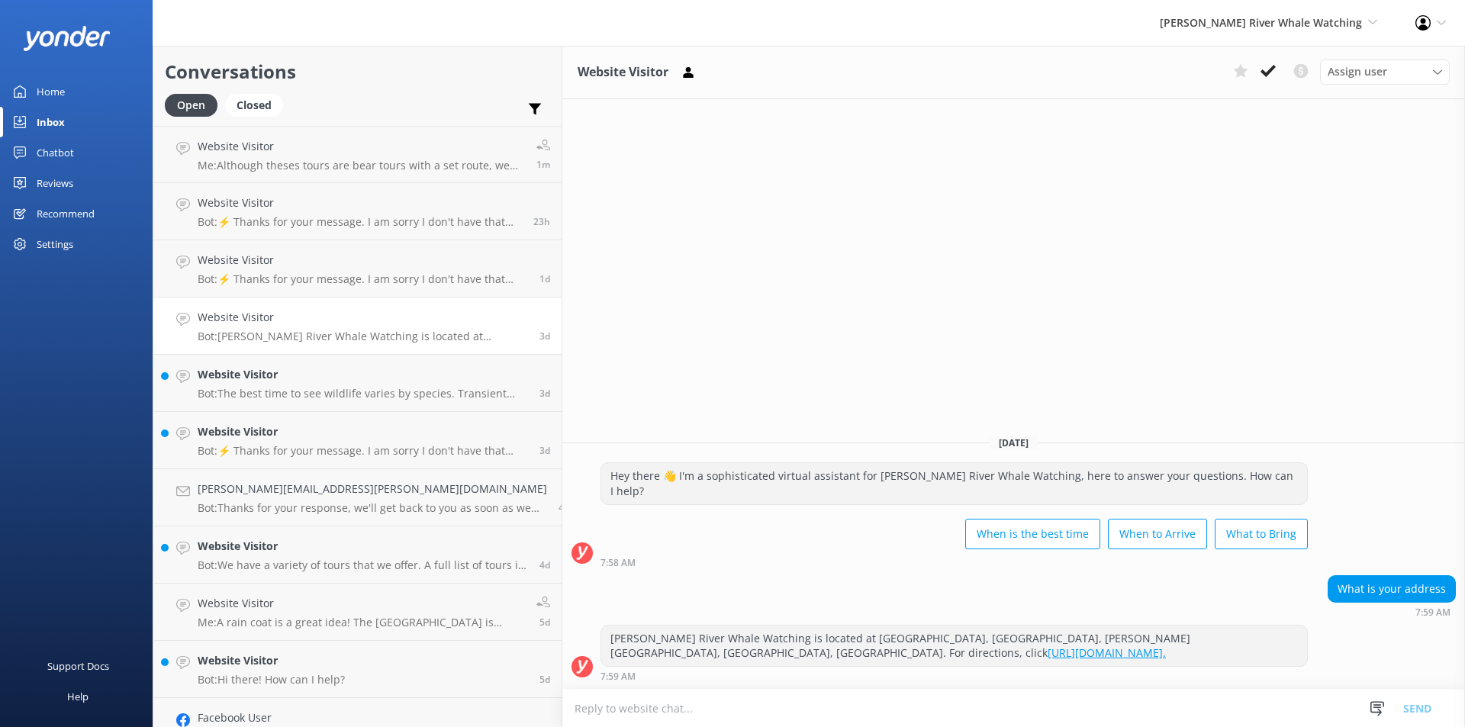
click at [1266, 66] on icon at bounding box center [1268, 70] width 15 height 15
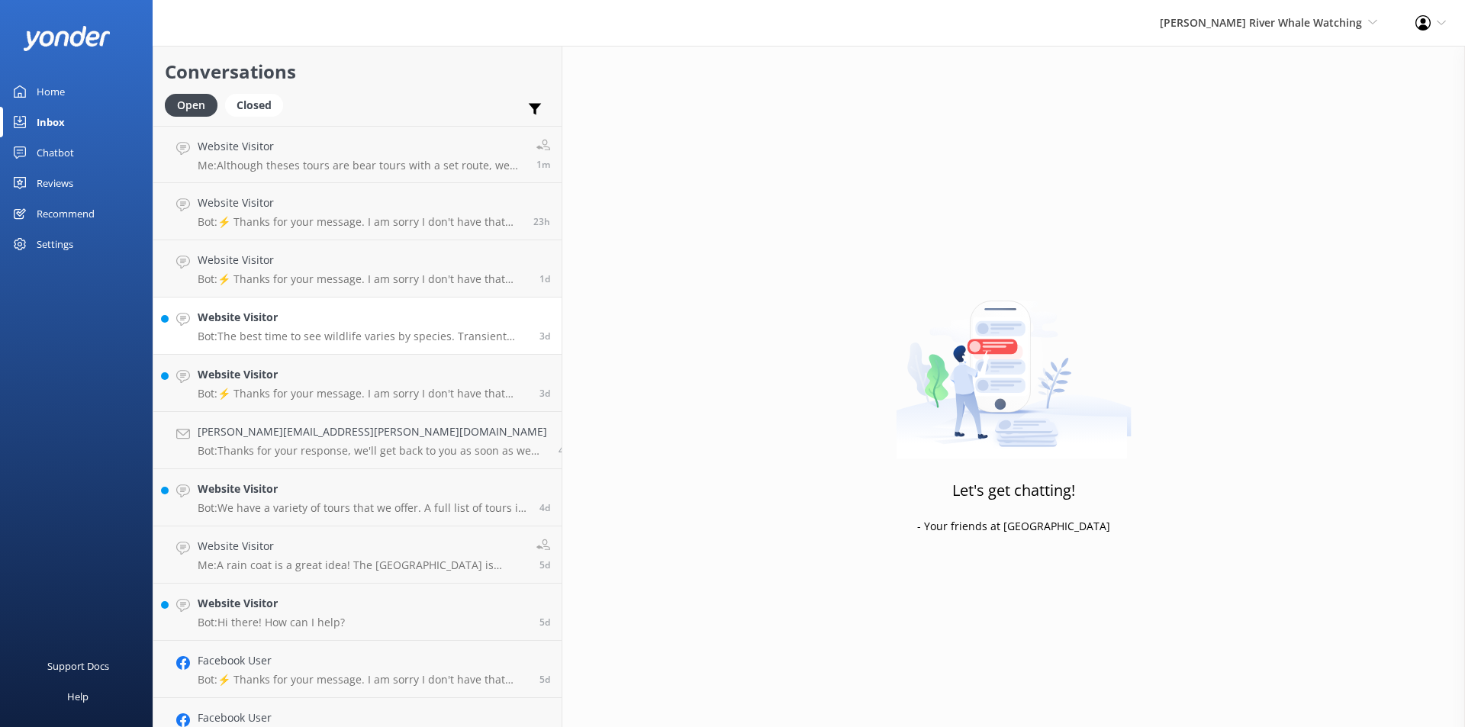
click at [274, 329] on div "Website Visitor Bot: The best time to see wildlife varies by species. Transient…" at bounding box center [363, 326] width 330 height 34
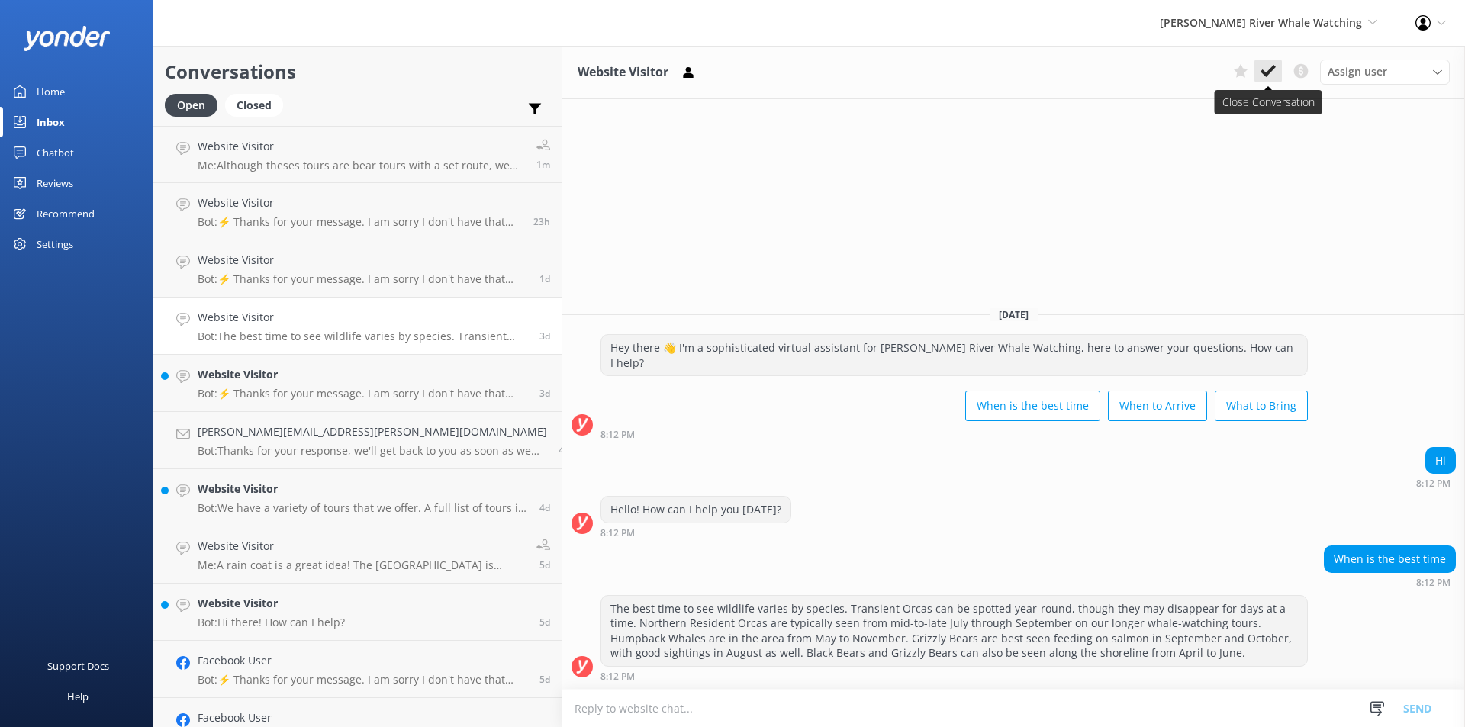
click at [1272, 68] on use at bounding box center [1268, 71] width 15 height 12
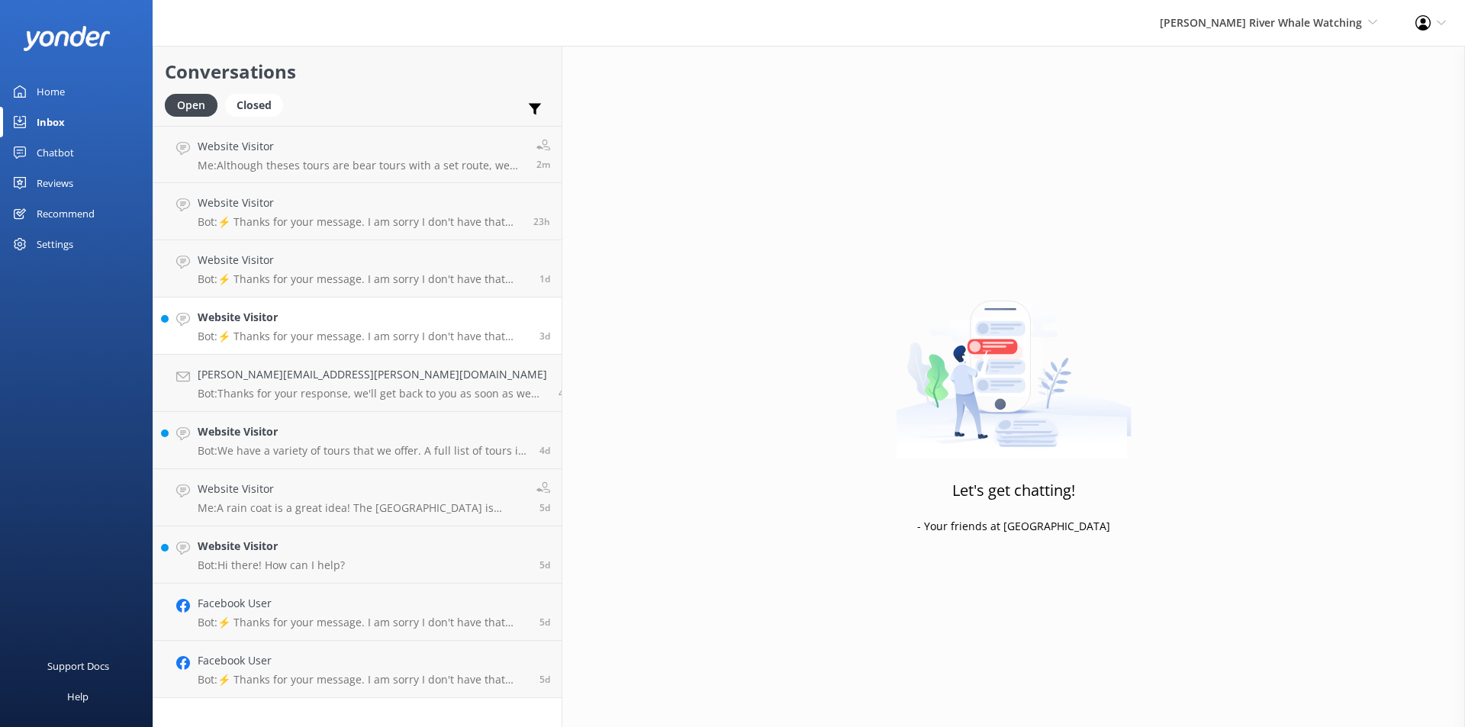
click at [285, 327] on div "Website Visitor Bot: ⚡ Thanks for your message. I am sorry I don't have that an…" at bounding box center [363, 326] width 330 height 34
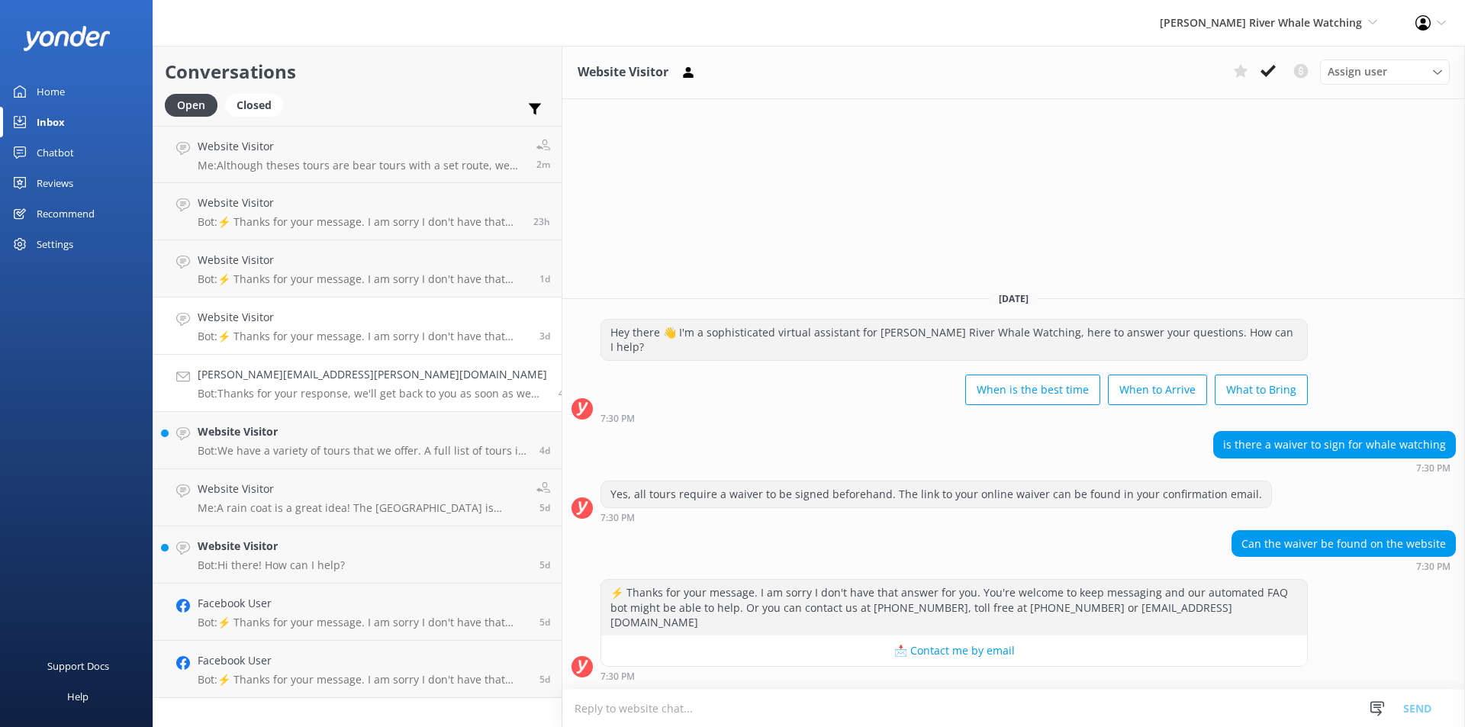
click at [282, 385] on div "[PERSON_NAME][EMAIL_ADDRESS][PERSON_NAME][DOMAIN_NAME] Bot: Thanks for your res…" at bounding box center [373, 383] width 350 height 34
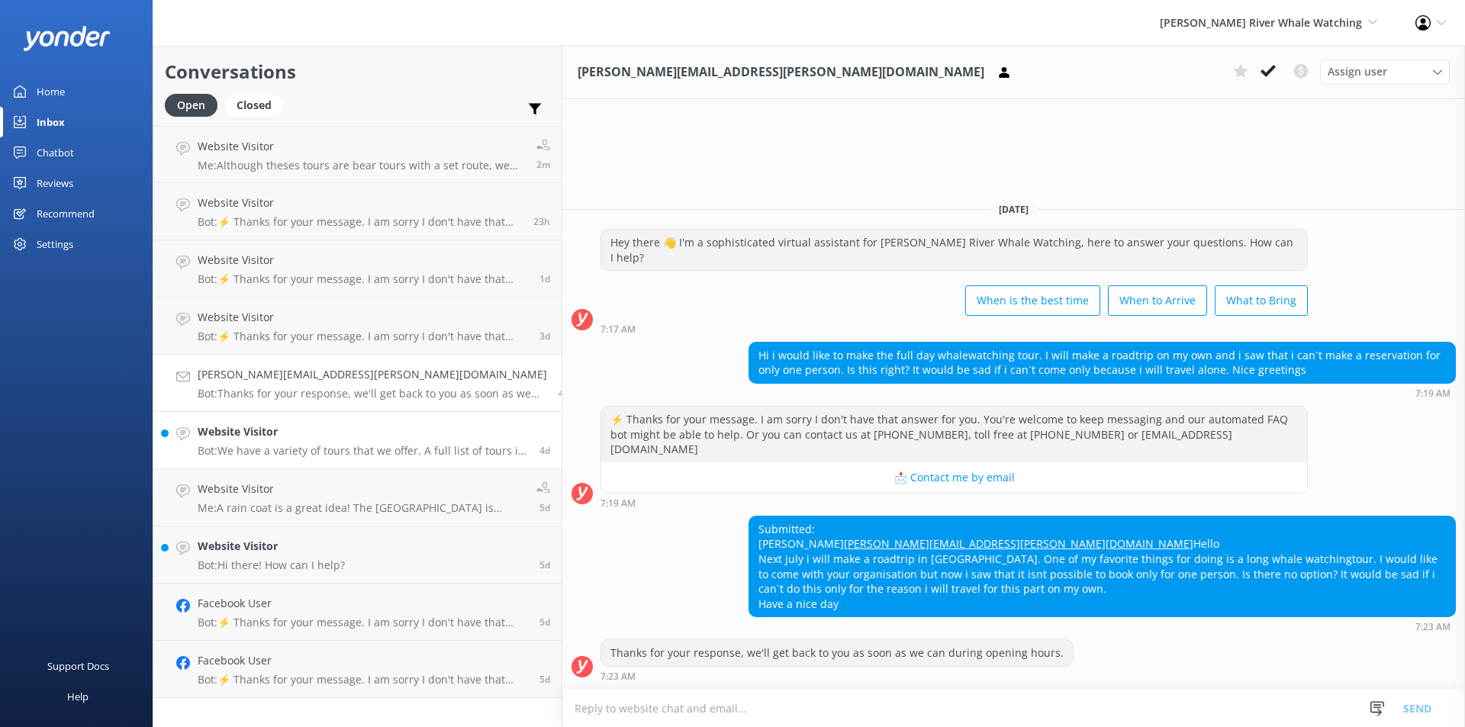
click at [250, 431] on h4 "Website Visitor" at bounding box center [363, 432] width 330 height 17
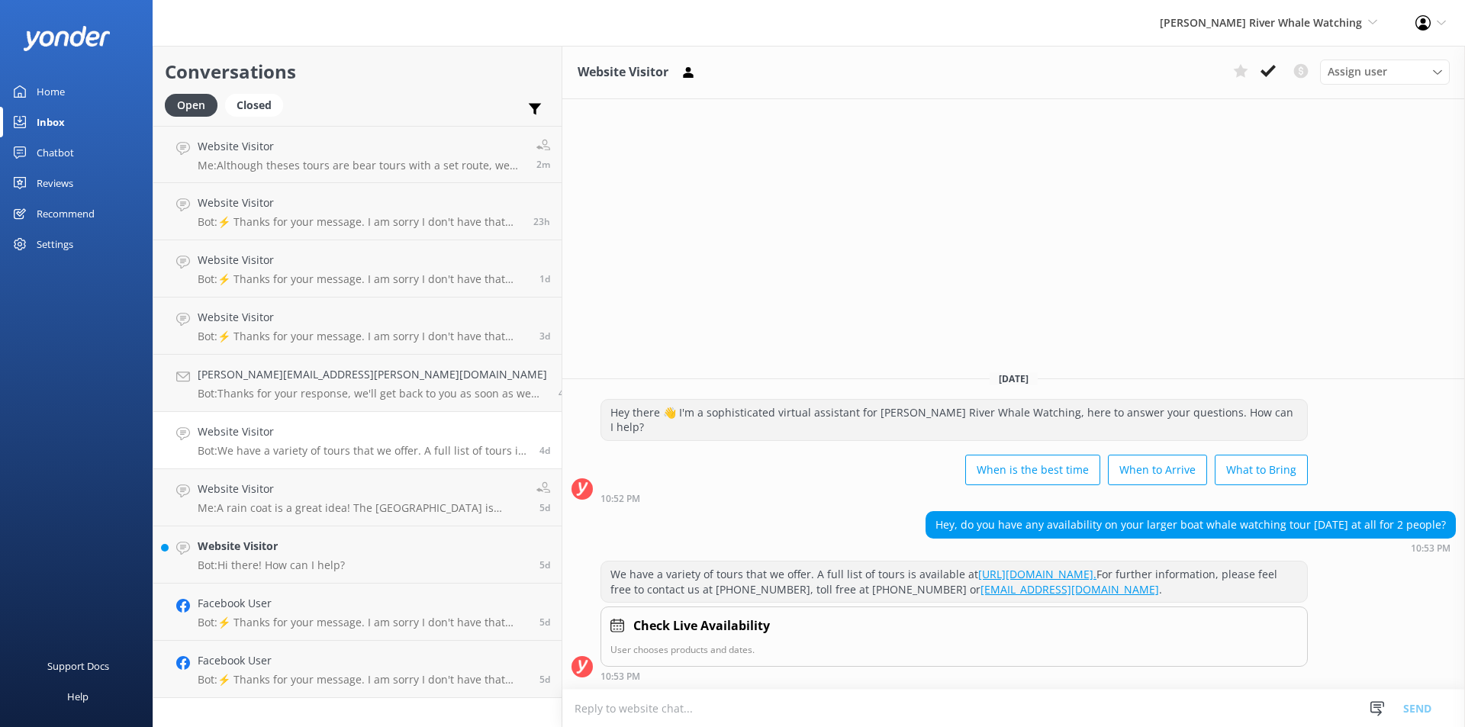
click at [1271, 69] on icon at bounding box center [1268, 70] width 15 height 15
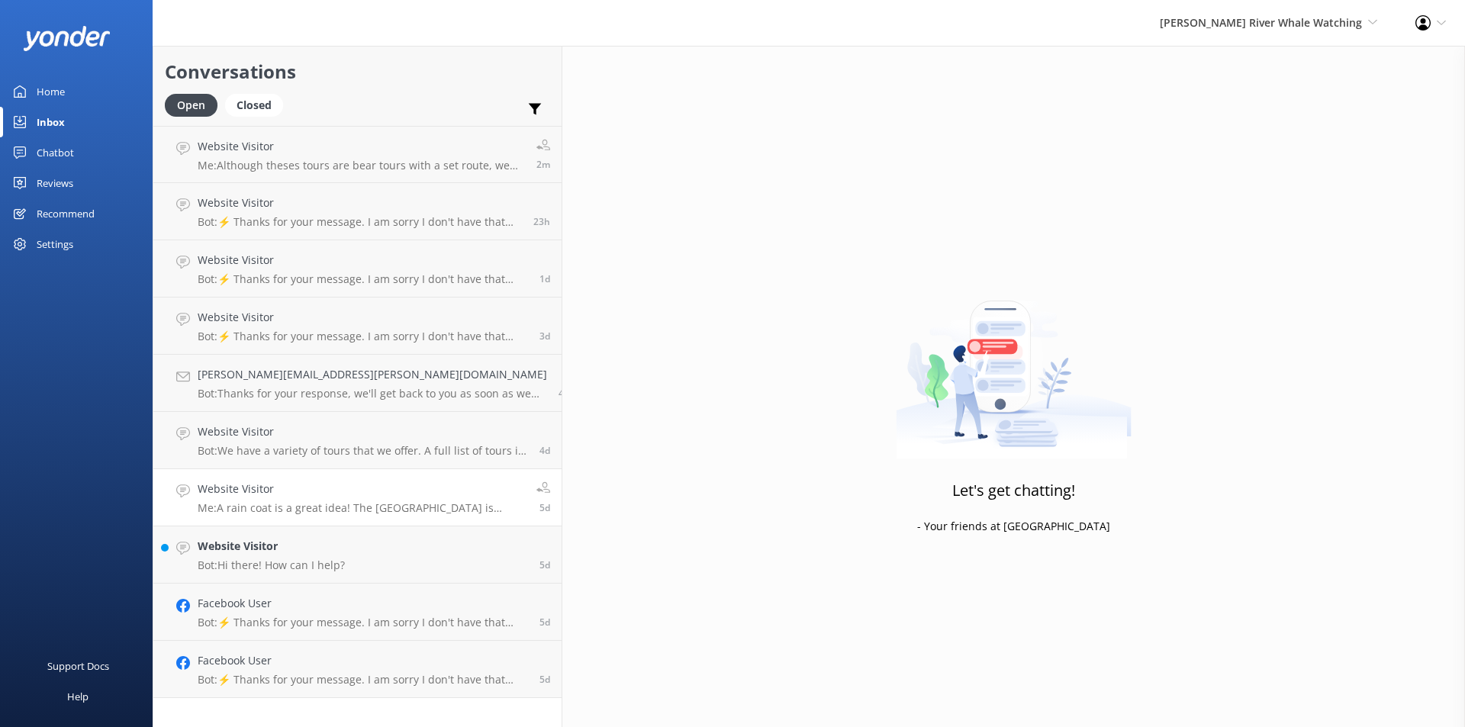
click at [263, 508] on p "Me: A rain coat is a great idea! The [GEOGRAPHIC_DATA] is known for it's wet en…" at bounding box center [361, 508] width 327 height 14
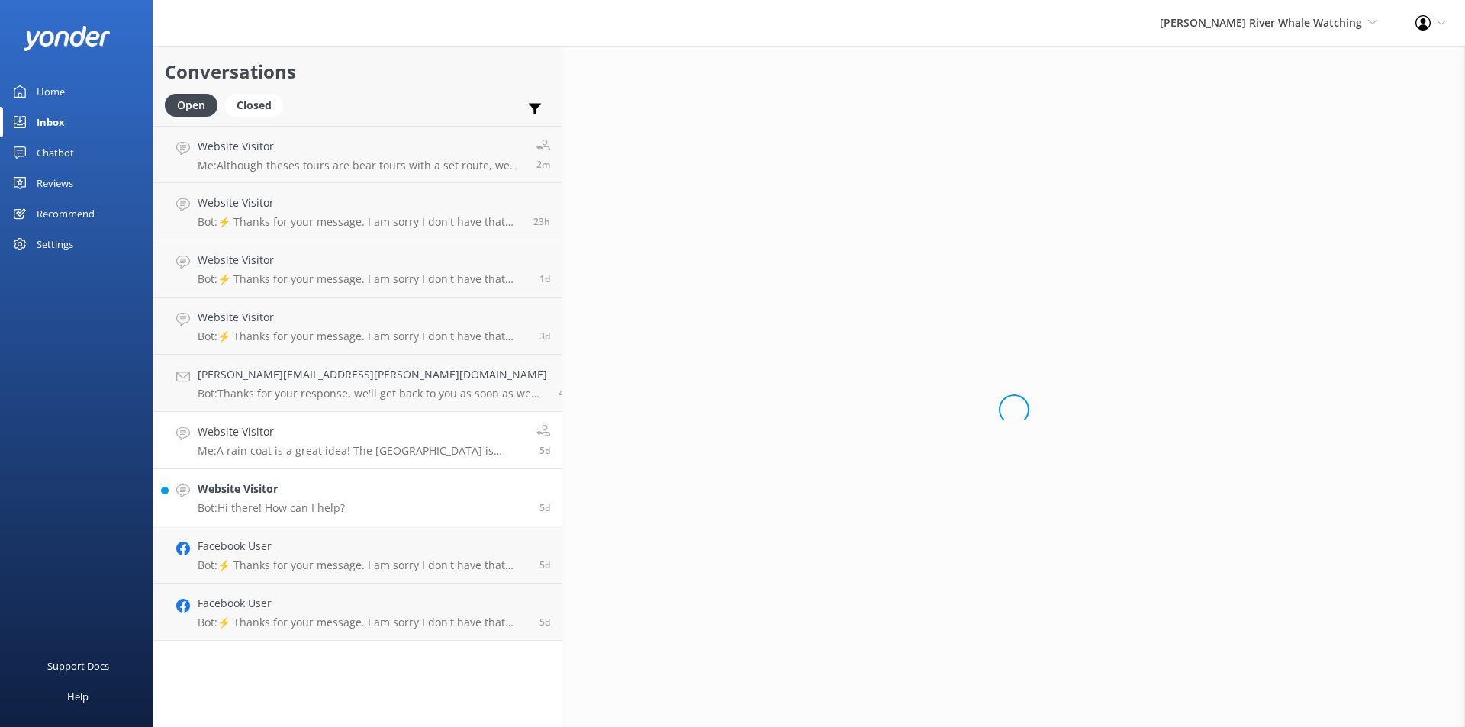
click at [279, 493] on h4 "Website Visitor" at bounding box center [271, 489] width 147 height 17
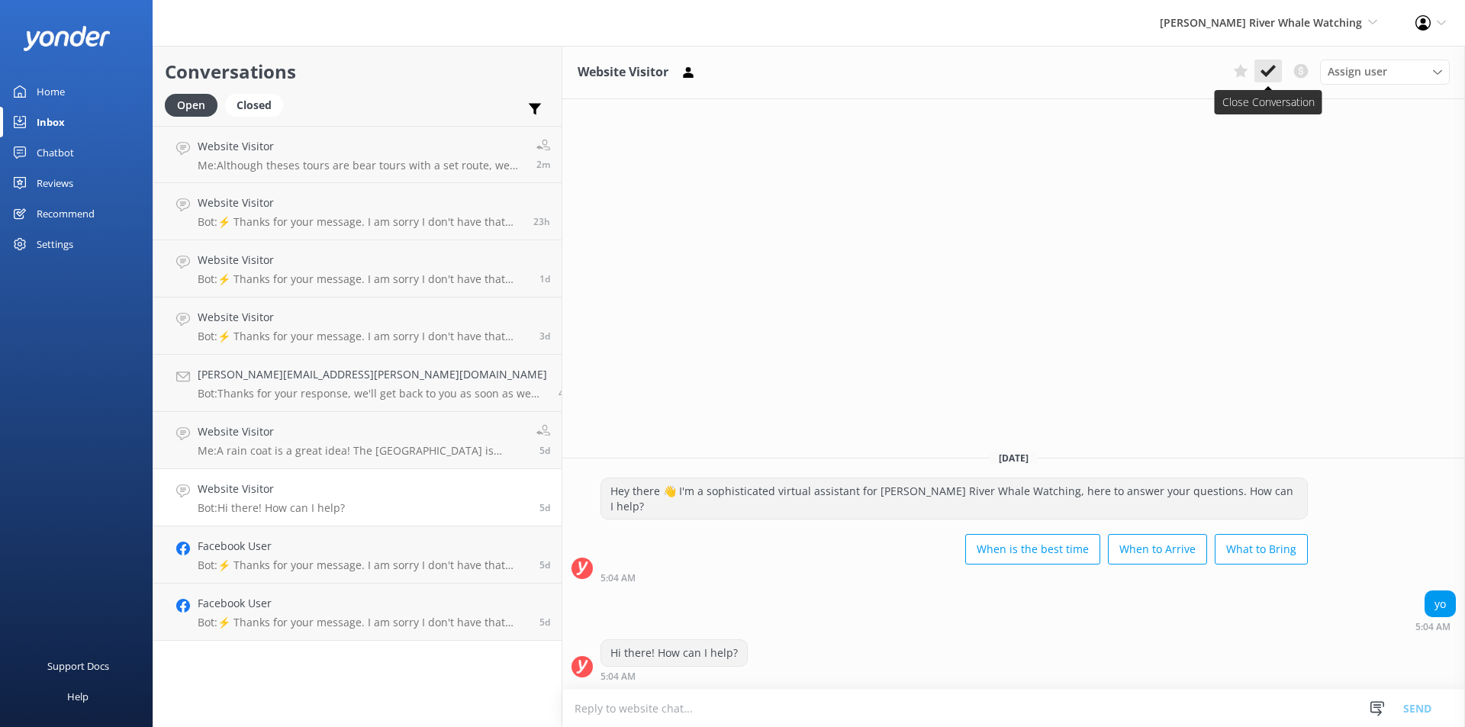
click at [1266, 74] on use at bounding box center [1268, 71] width 15 height 12
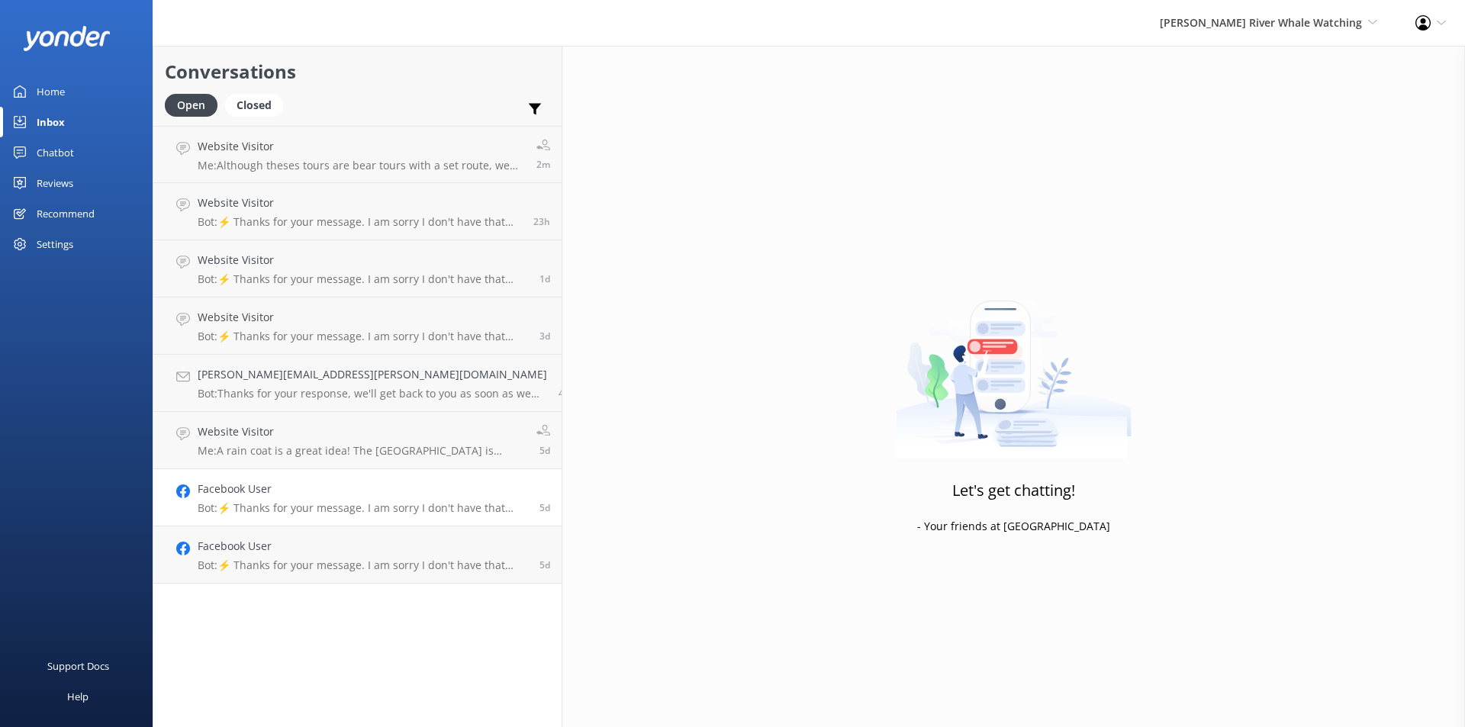
click at [285, 495] on h4 "Facebook User" at bounding box center [363, 489] width 330 height 17
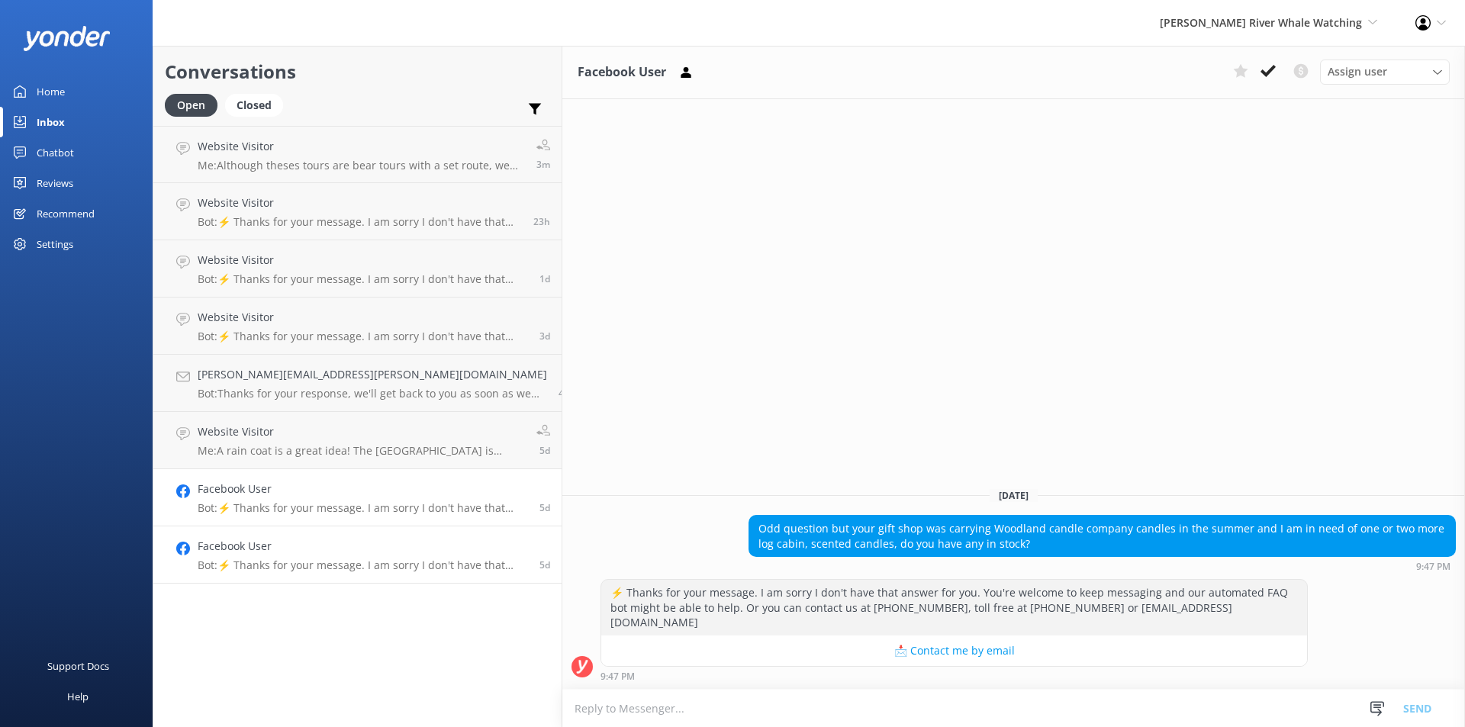
click at [265, 530] on link "Facebook User Bot: ⚡ Thanks for your message. I am sorry I don't have that answ…" at bounding box center [357, 555] width 408 height 57
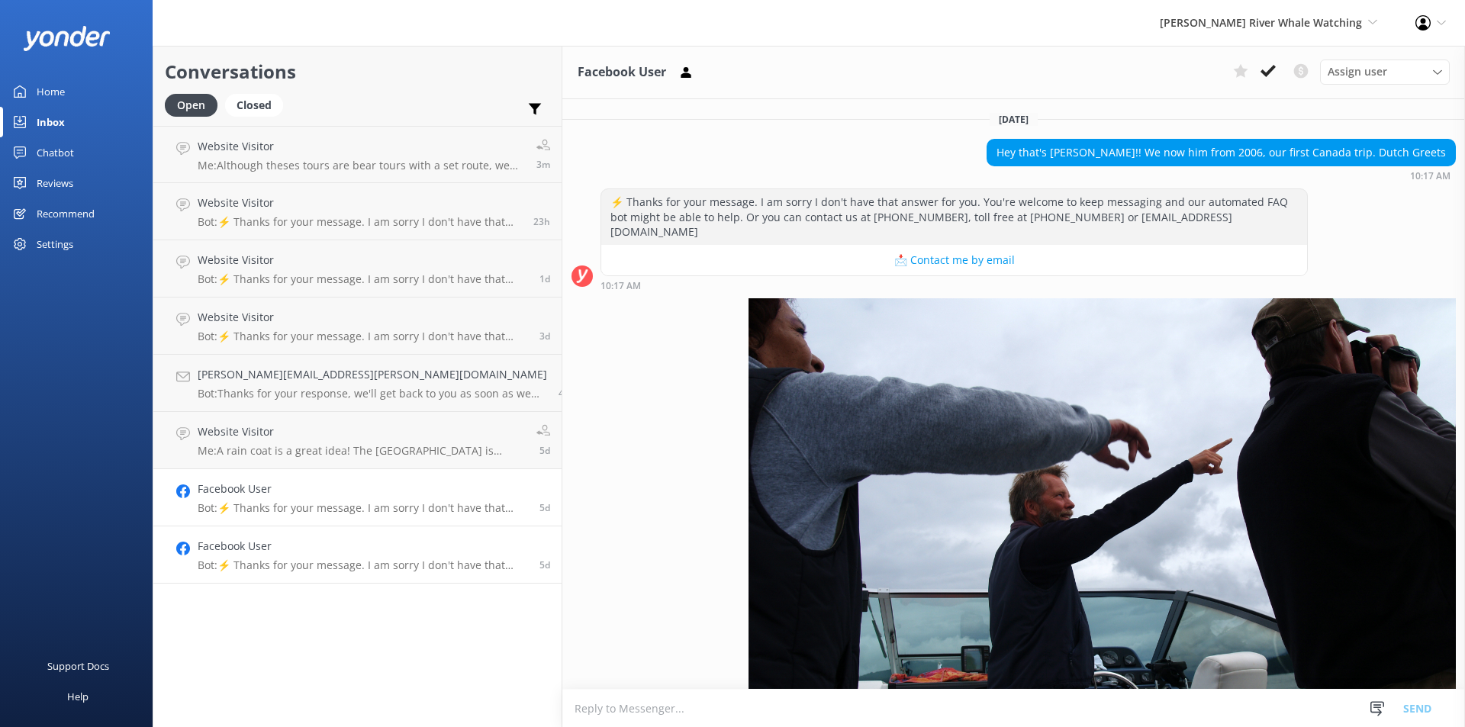
click at [289, 498] on h4 "Facebook User" at bounding box center [363, 489] width 330 height 17
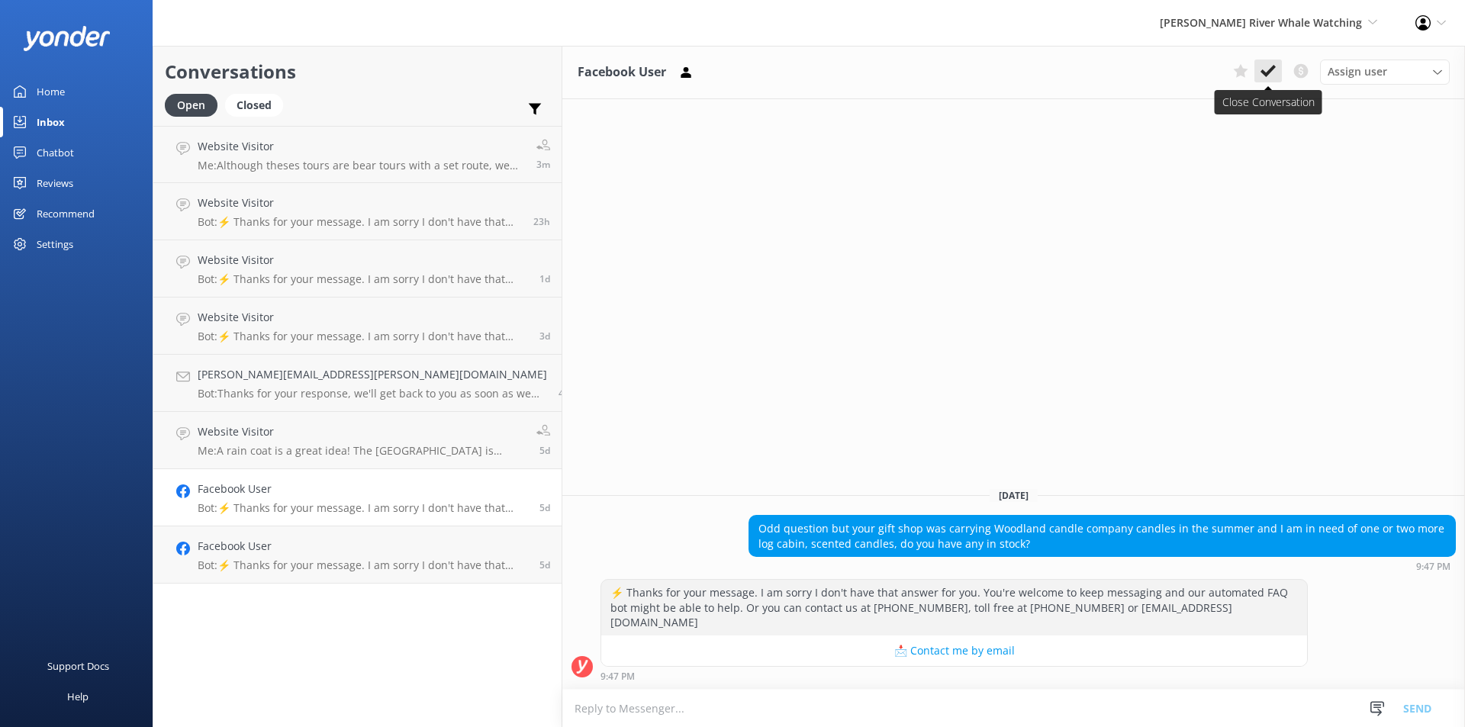
click at [1264, 64] on icon at bounding box center [1268, 70] width 15 height 15
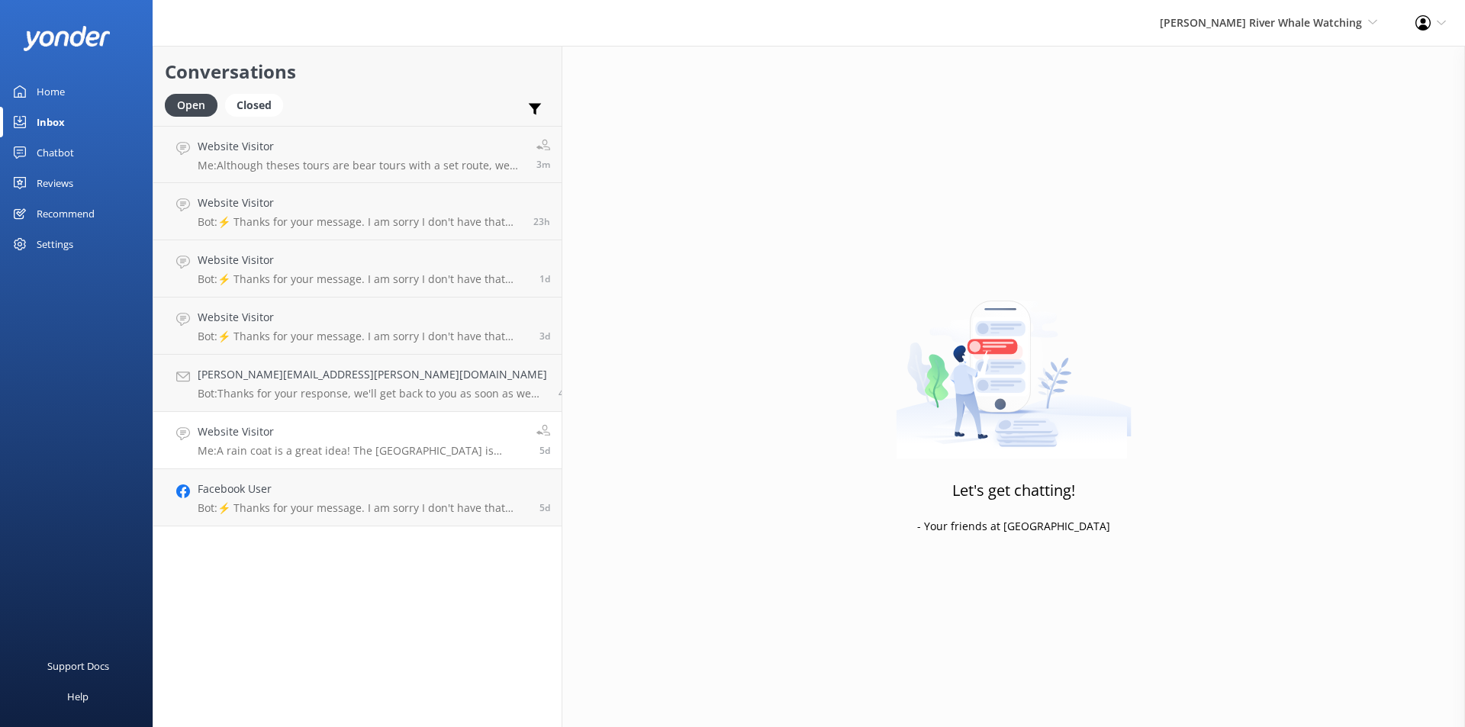
click at [242, 460] on link "Website Visitor Me: A rain coat is a great idea! The [GEOGRAPHIC_DATA] is known…" at bounding box center [357, 440] width 408 height 57
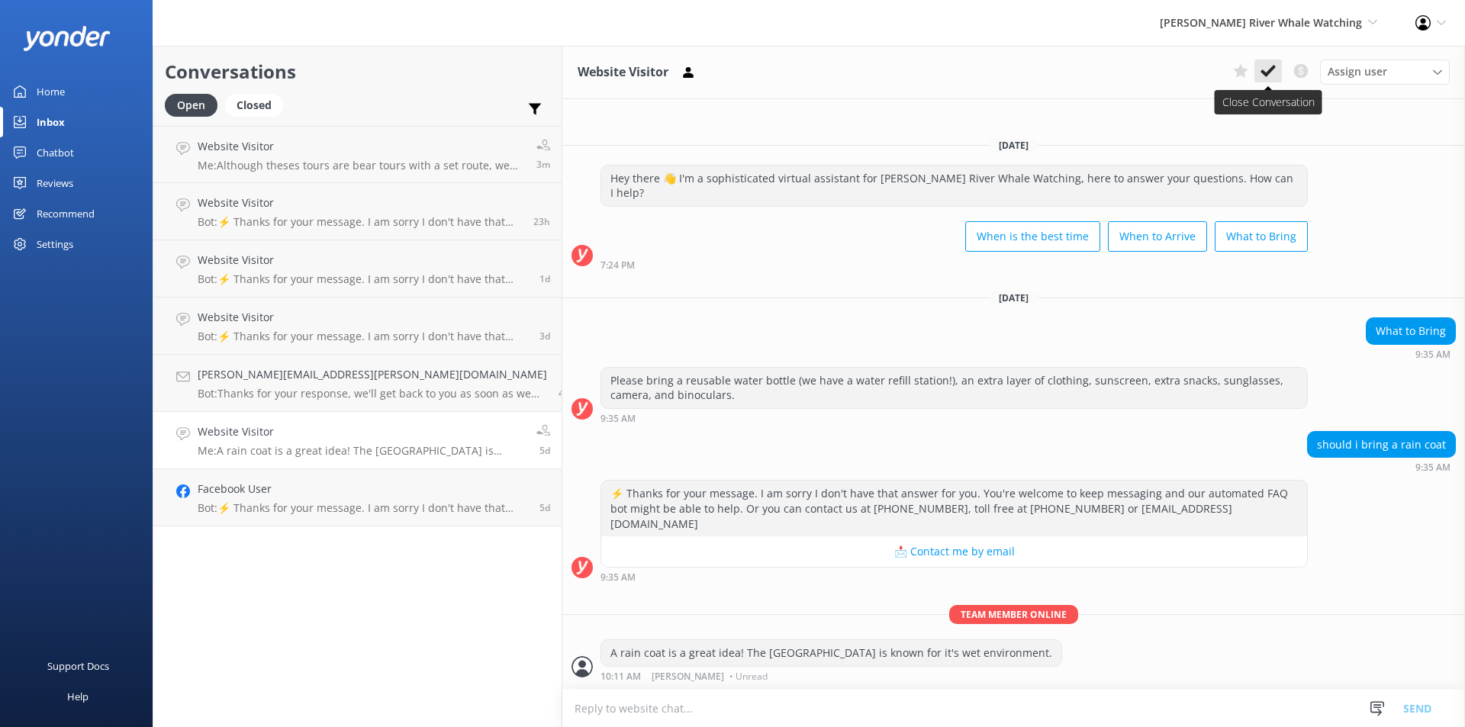
click at [1262, 72] on use at bounding box center [1268, 71] width 15 height 12
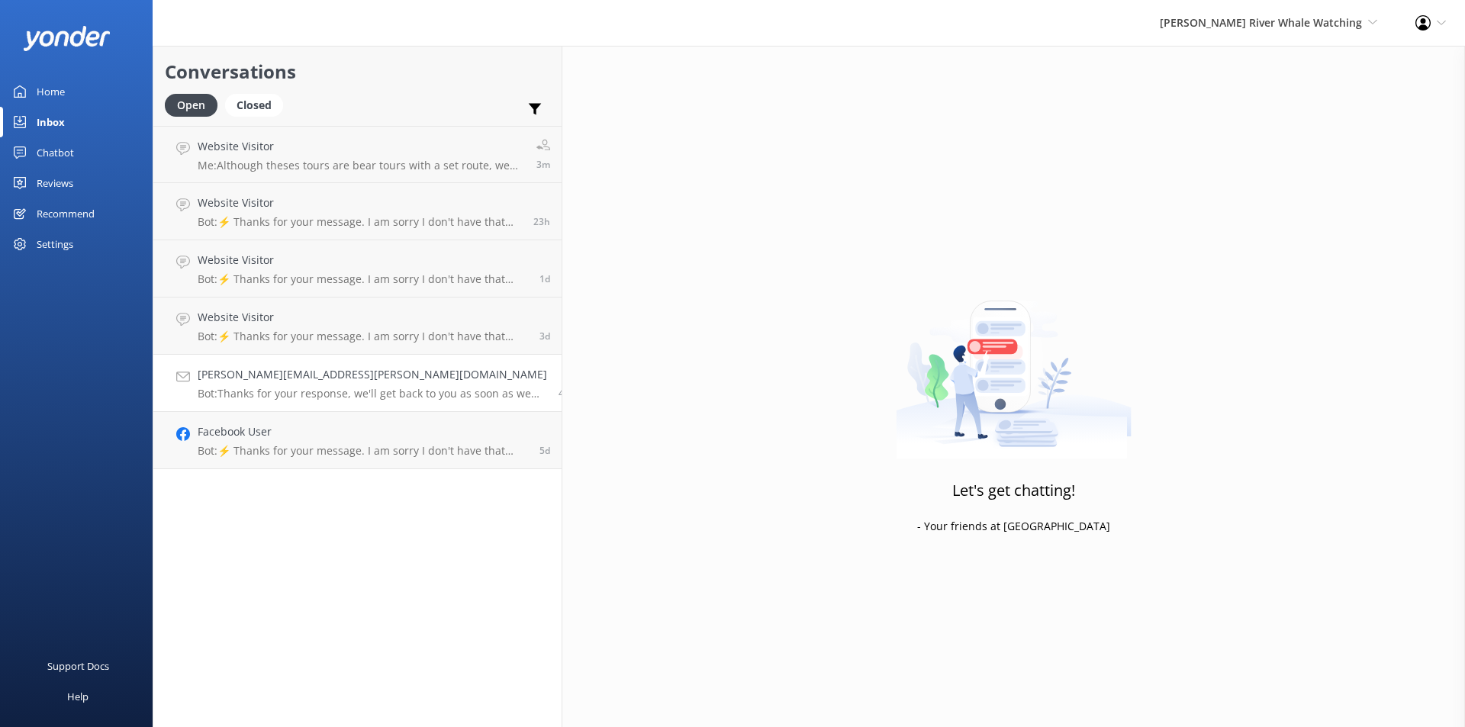
click at [242, 375] on h4 "[PERSON_NAME][EMAIL_ADDRESS][PERSON_NAME][DOMAIN_NAME]" at bounding box center [373, 374] width 350 height 17
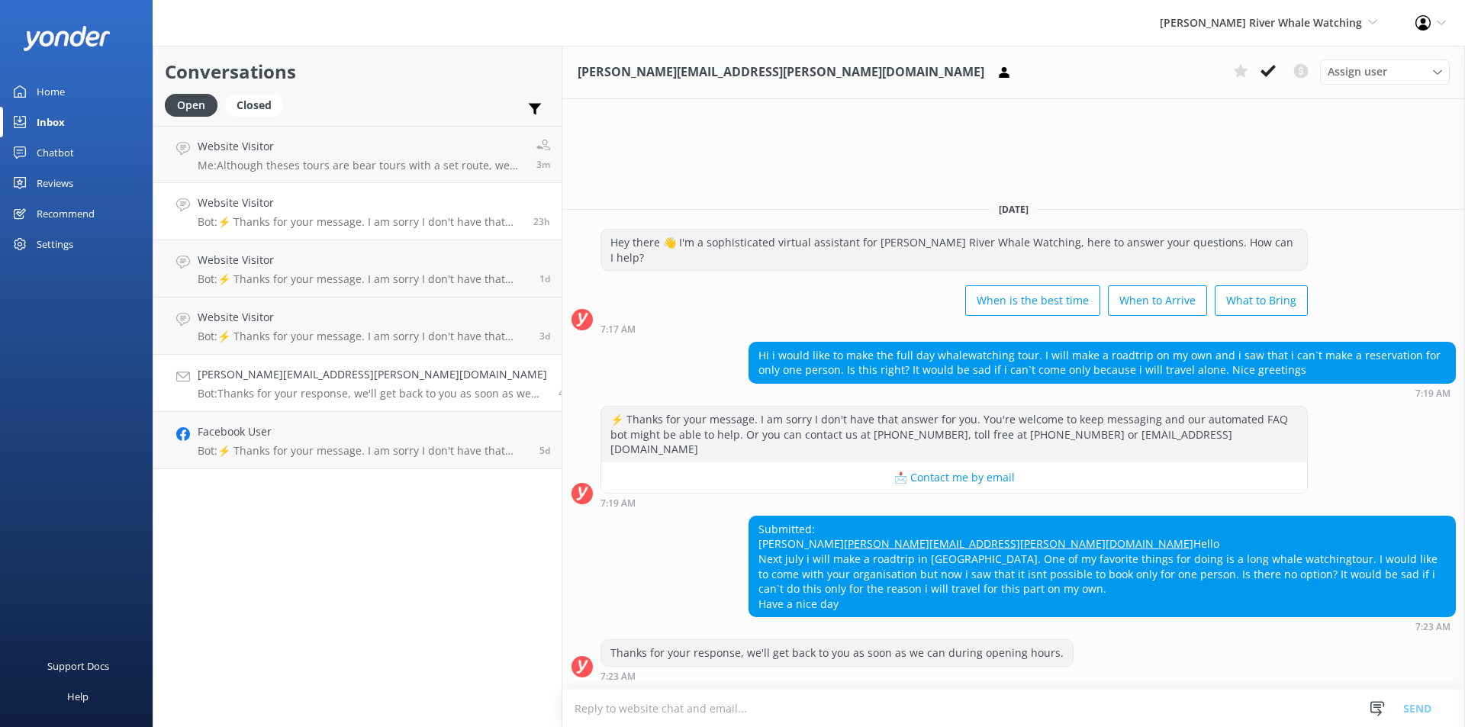
click at [288, 208] on h4 "Website Visitor" at bounding box center [360, 203] width 324 height 17
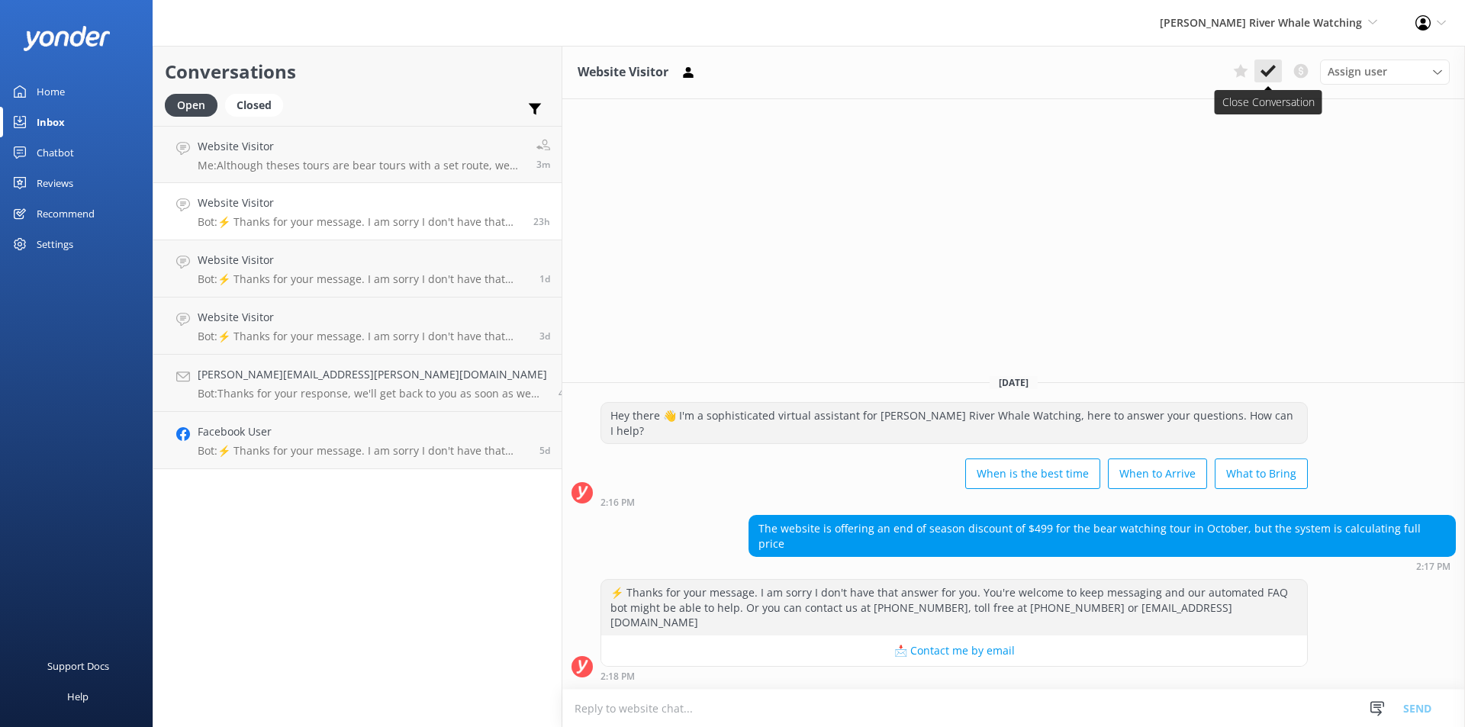
click at [1268, 63] on icon at bounding box center [1268, 70] width 15 height 15
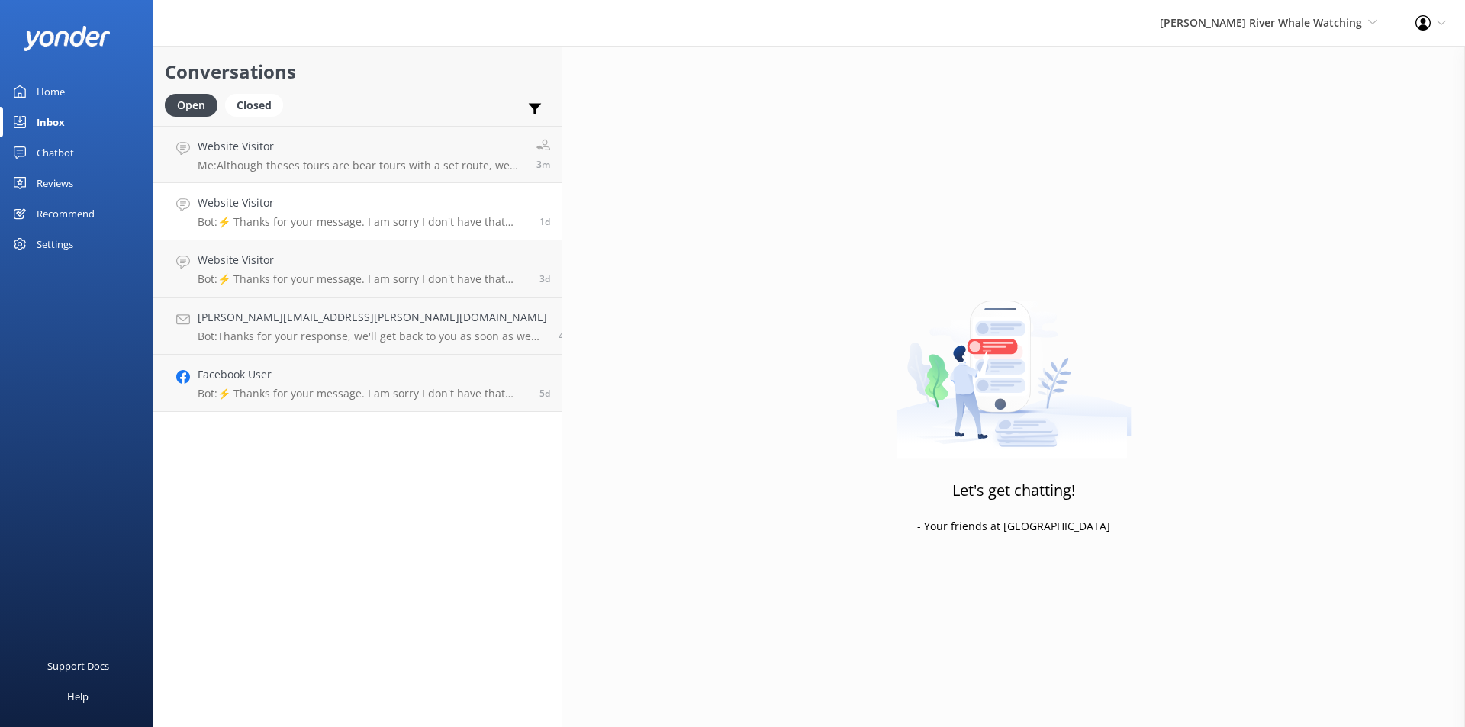
click at [298, 215] on p "Bot: ⚡ Thanks for your message. I am sorry I don't have that answer for you. Yo…" at bounding box center [363, 222] width 330 height 14
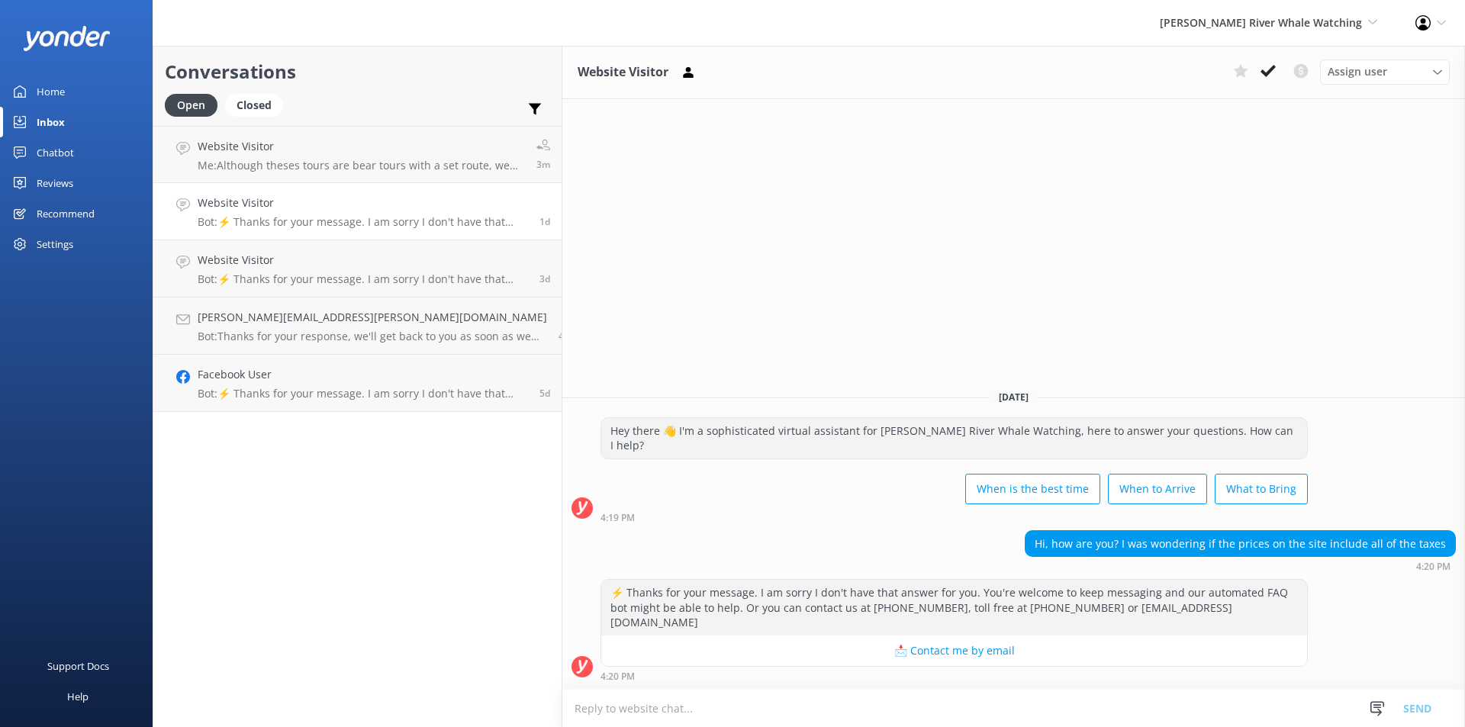
click at [319, 225] on p "Bot: ⚡ Thanks for your message. I am sorry I don't have that answer for you. Yo…" at bounding box center [363, 222] width 330 height 14
click at [321, 282] on p "Bot: ⚡ Thanks for your message. I am sorry I don't have that answer for you. Yo…" at bounding box center [363, 279] width 330 height 14
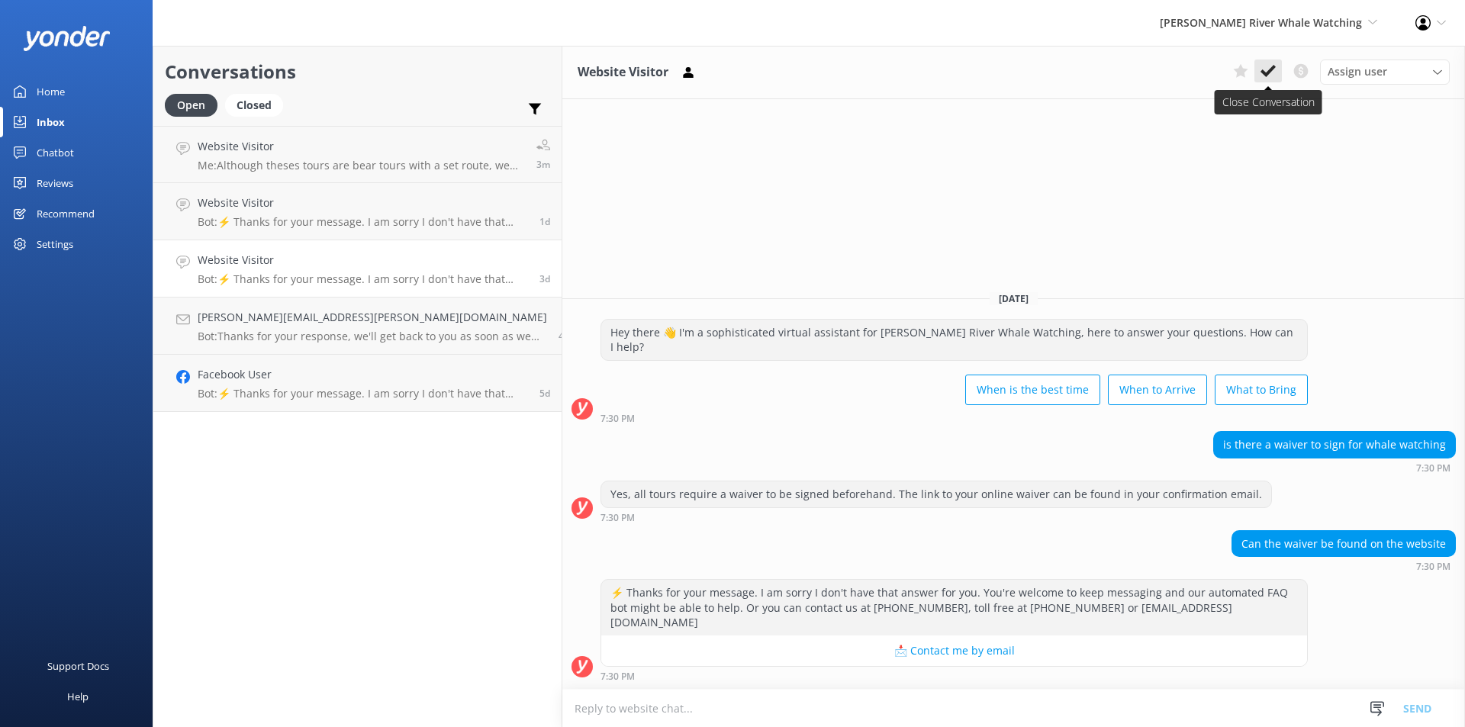
click at [1265, 73] on use at bounding box center [1268, 71] width 15 height 12
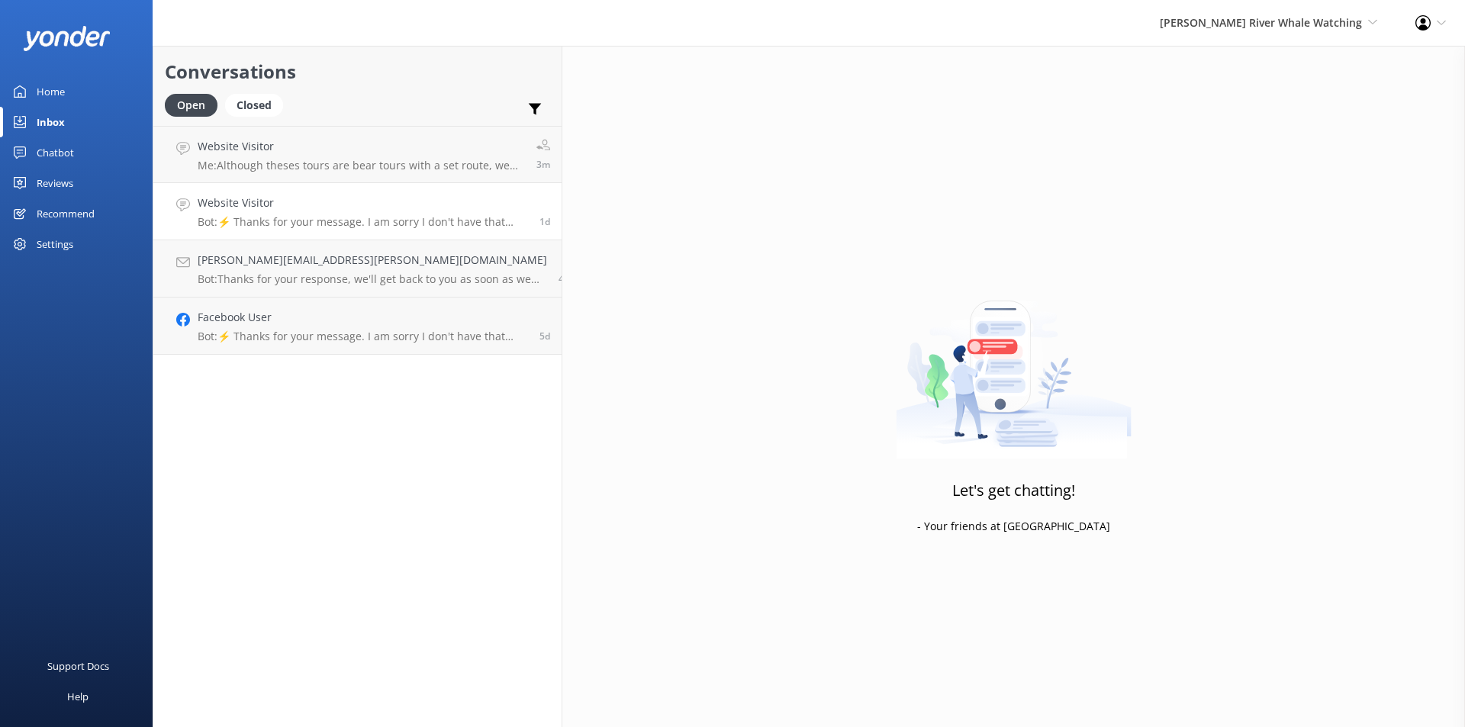
click at [271, 221] on p "Bot: ⚡ Thanks for your message. I am sorry I don't have that answer for you. Yo…" at bounding box center [363, 222] width 330 height 14
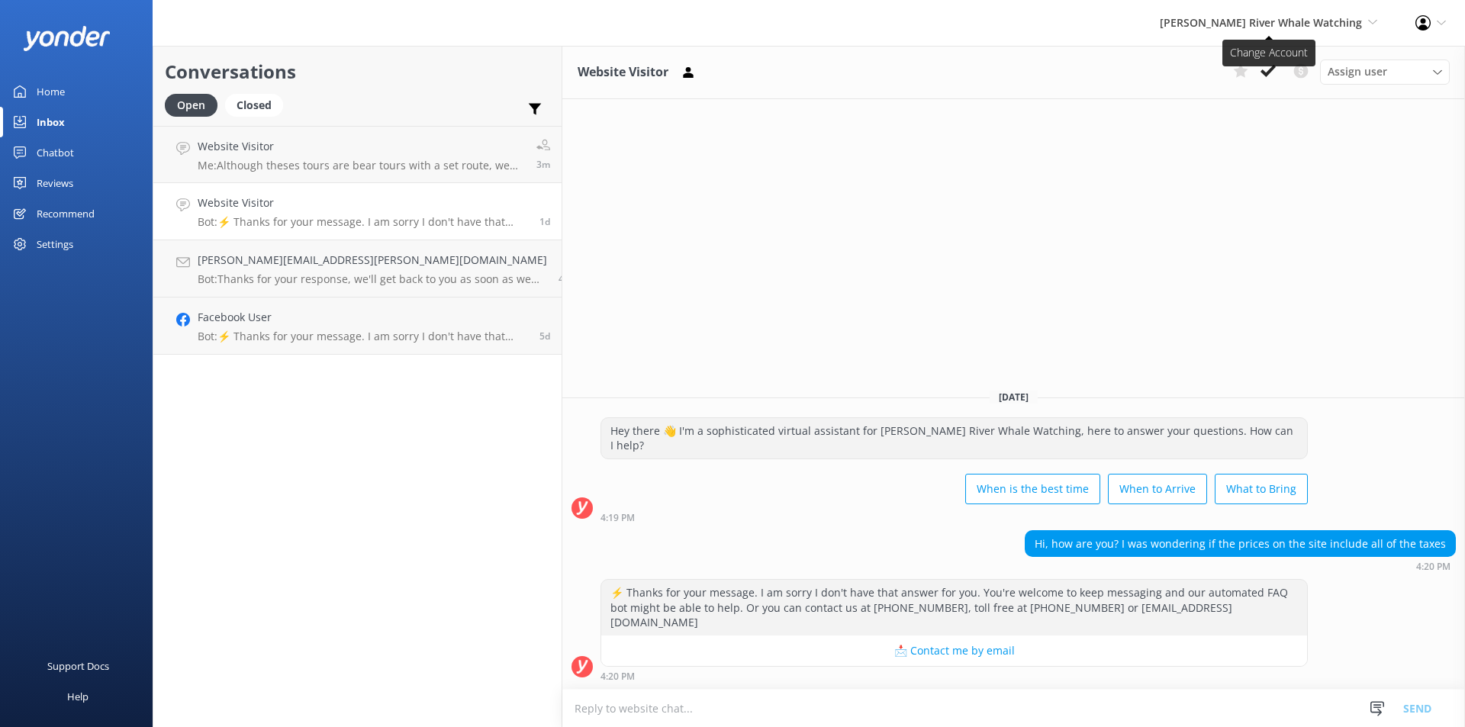
click at [1307, 27] on span "[PERSON_NAME] River Whale Watching" at bounding box center [1261, 22] width 202 height 15
click at [1314, 64] on link "Wildcoast Adventures" at bounding box center [1321, 65] width 153 height 37
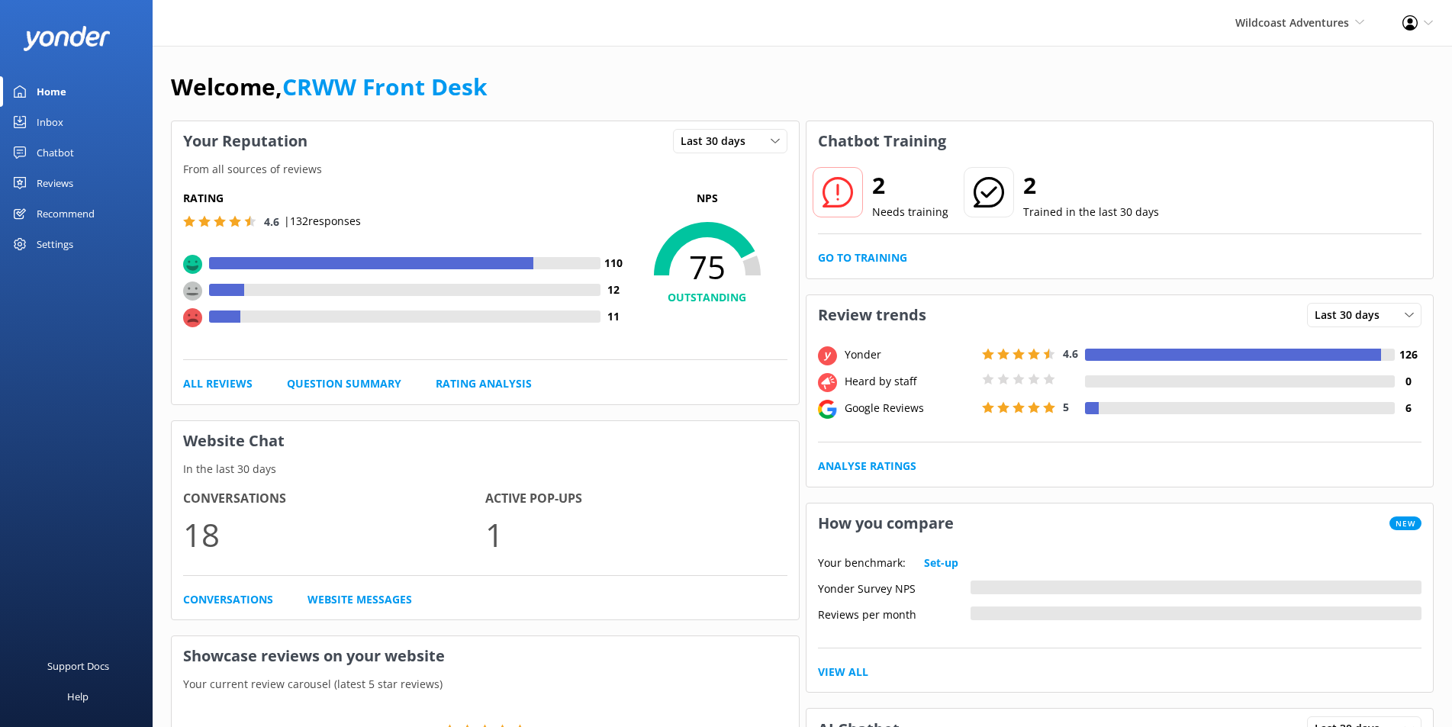
click at [46, 123] on div "Inbox" at bounding box center [50, 122] width 27 height 31
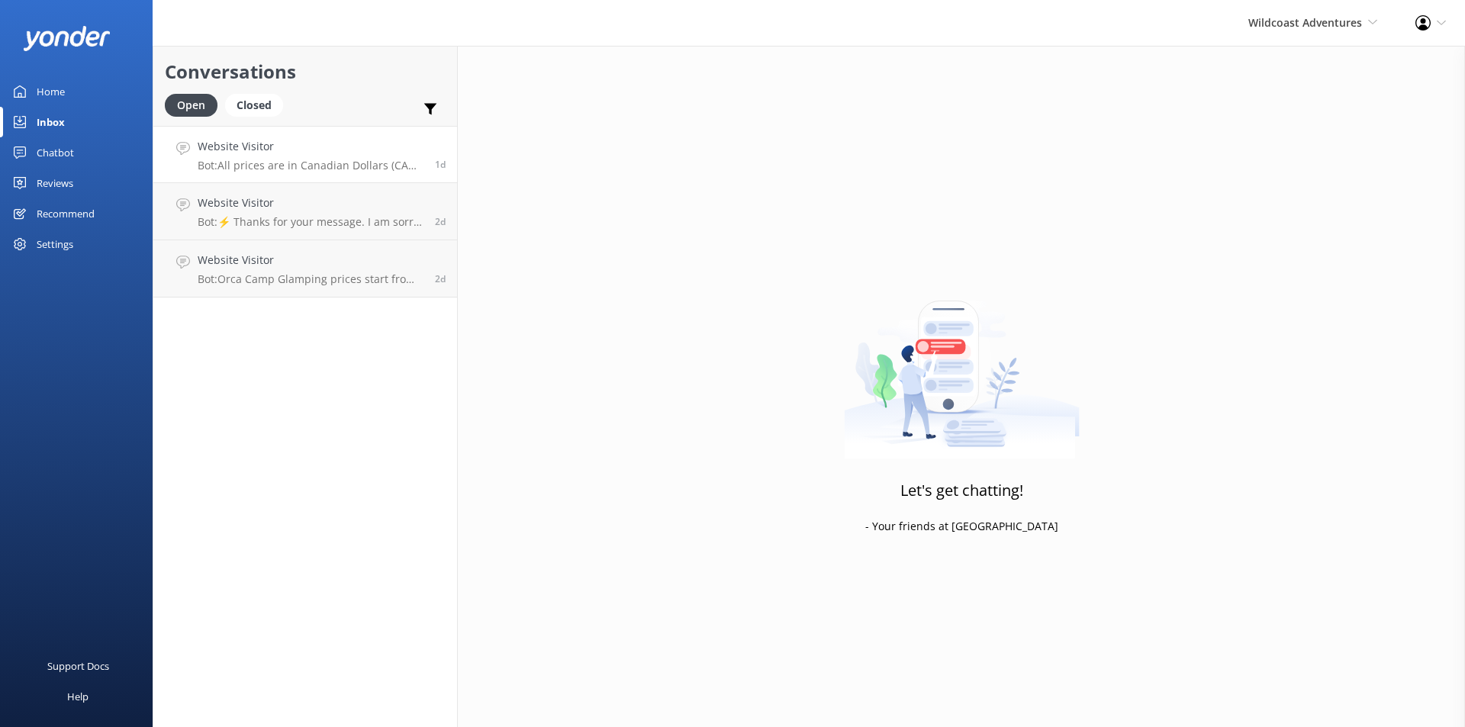
click at [237, 149] on h4 "Website Visitor" at bounding box center [311, 146] width 226 height 17
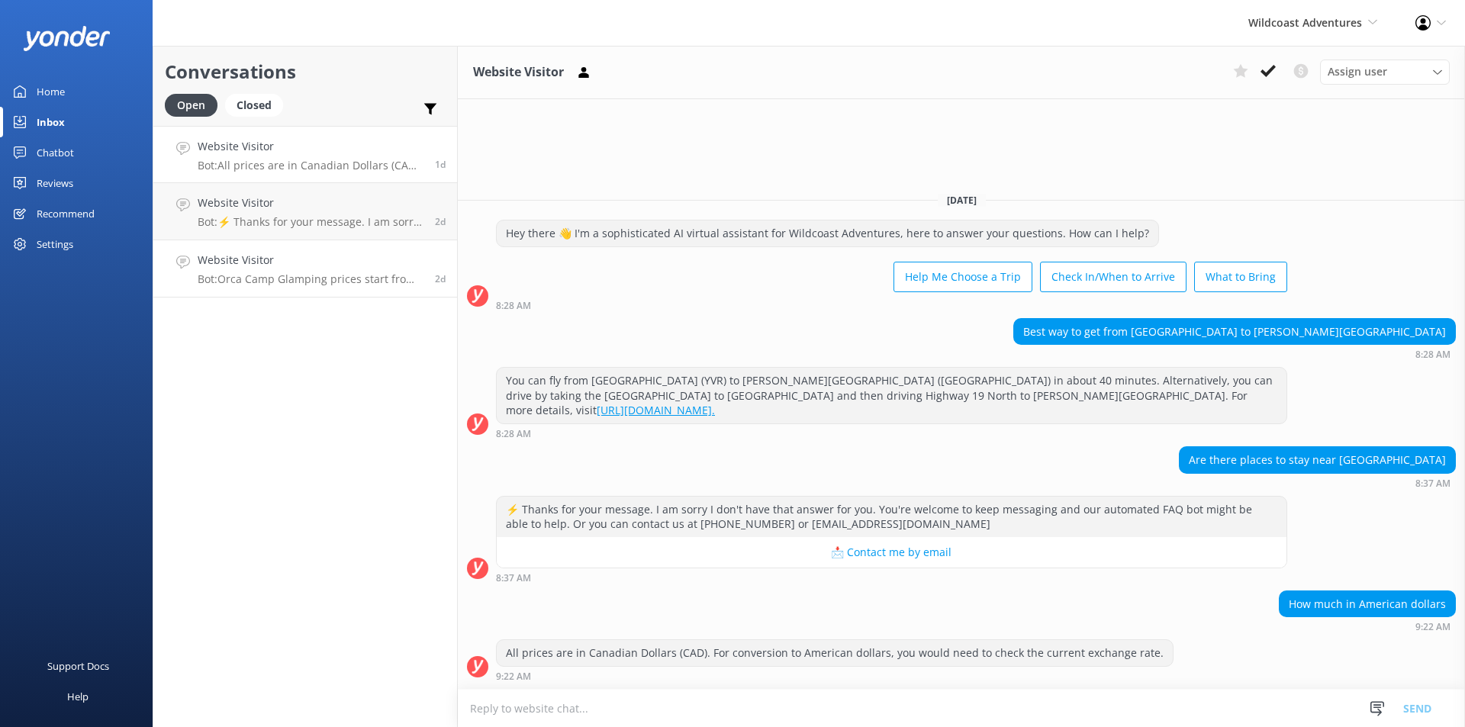
click at [248, 279] on p "Bot: Orca Camp Glamping prices start from $2,249 for 4 days. For the most accur…" at bounding box center [311, 279] width 226 height 14
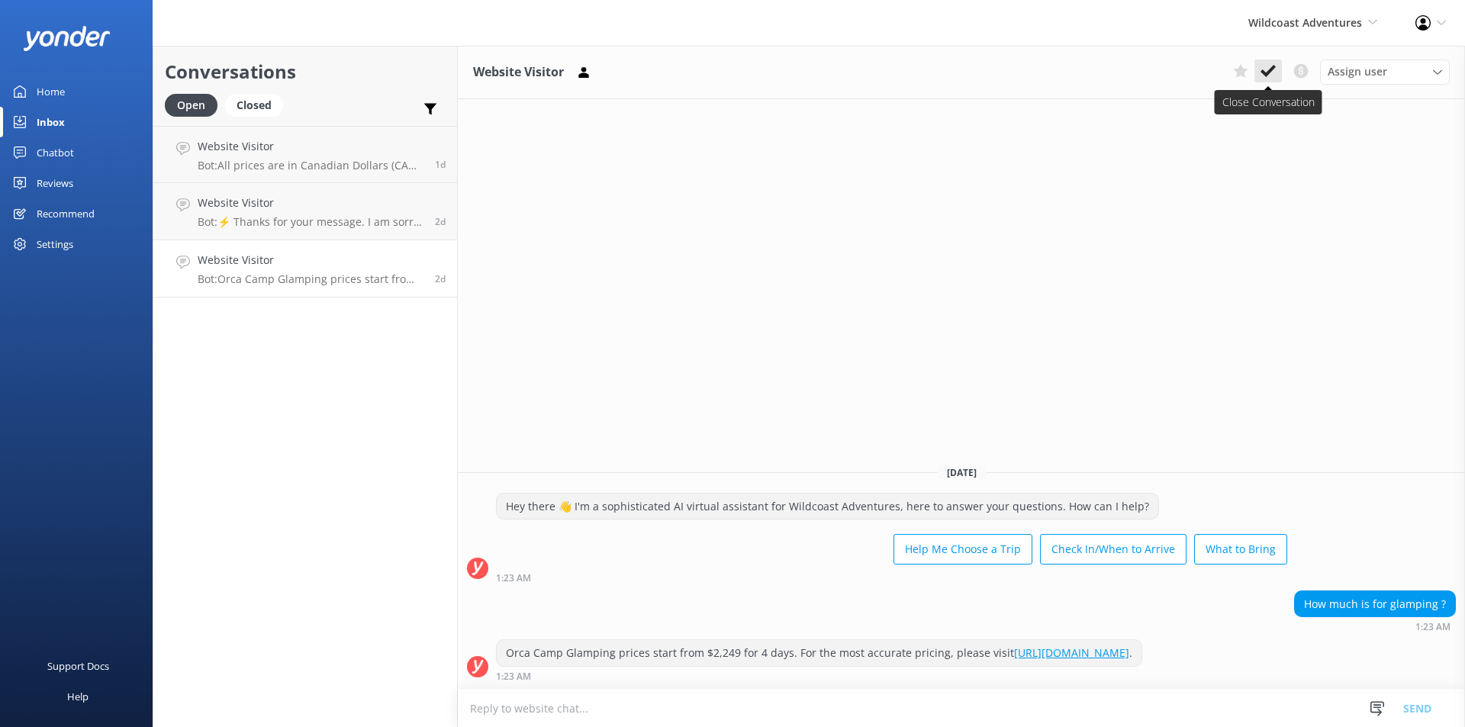
click at [1270, 67] on icon at bounding box center [1268, 70] width 15 height 15
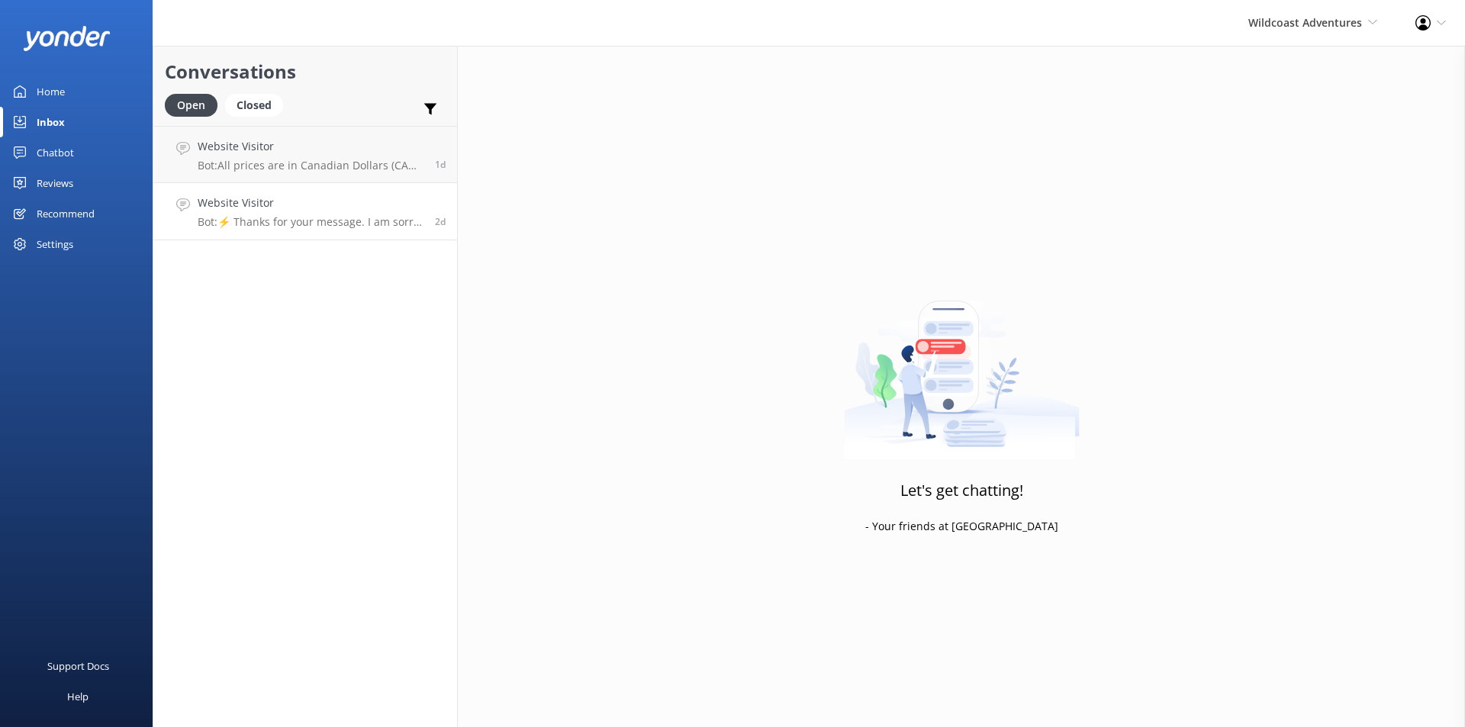
click at [290, 210] on h4 "Website Visitor" at bounding box center [311, 203] width 226 height 17
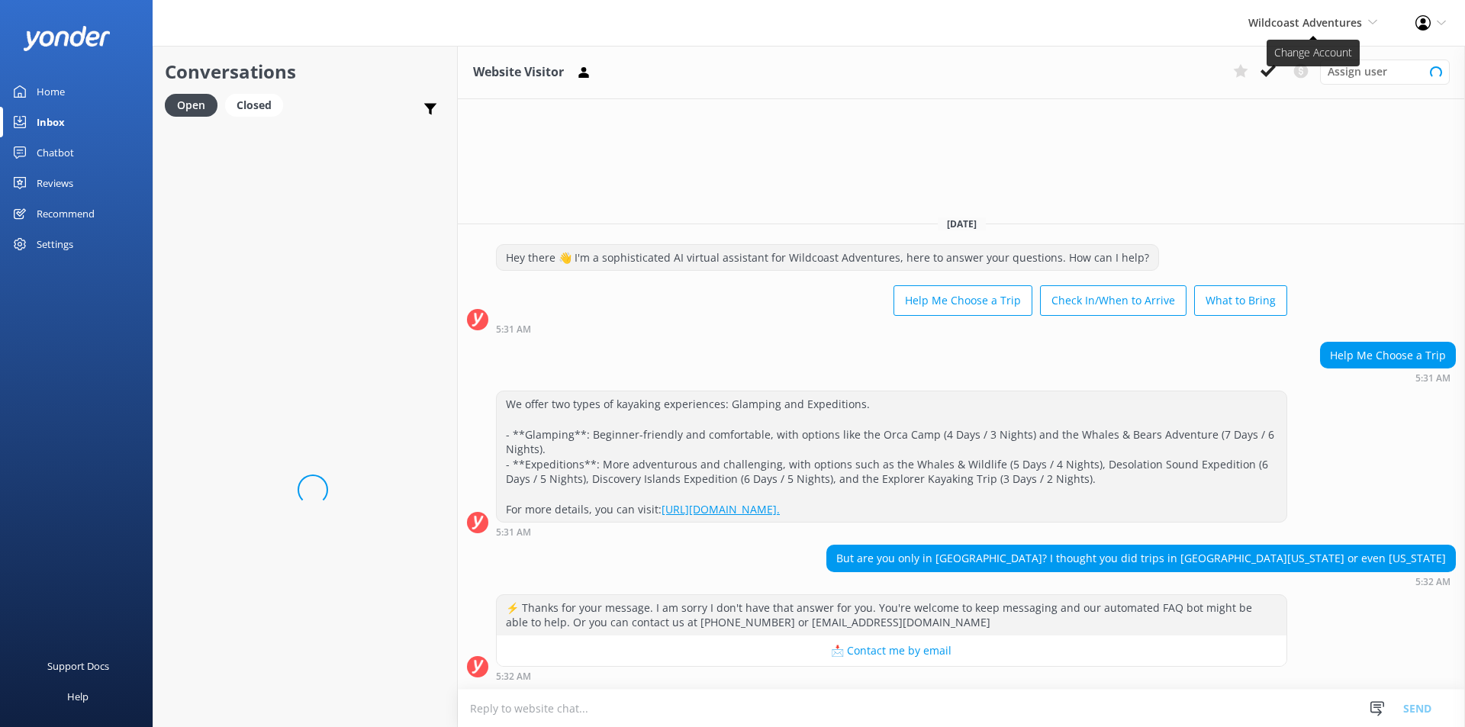
click at [1330, 17] on span "Wildcoast Adventures" at bounding box center [1306, 22] width 114 height 15
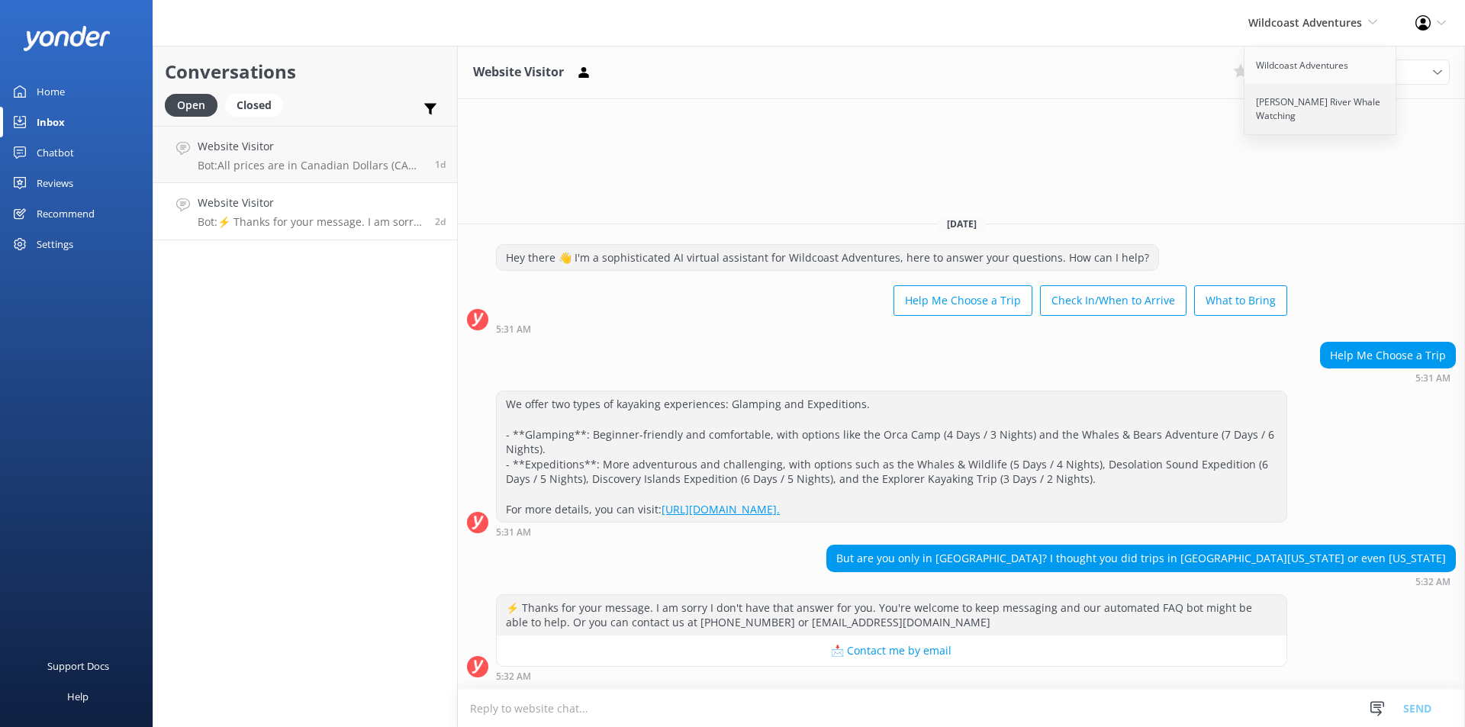
click at [1290, 121] on link "[PERSON_NAME] River Whale Watching" at bounding box center [1321, 109] width 153 height 50
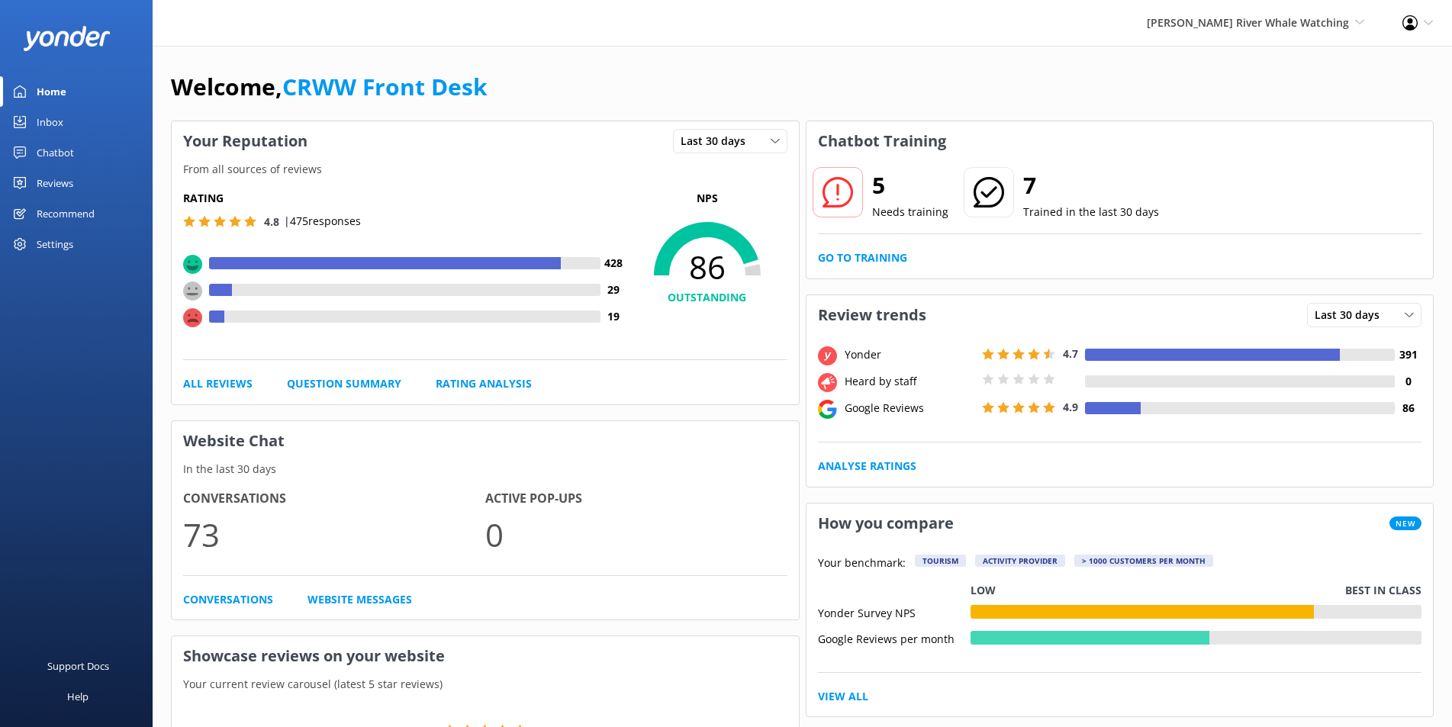
click at [55, 121] on div "Inbox" at bounding box center [50, 122] width 27 height 31
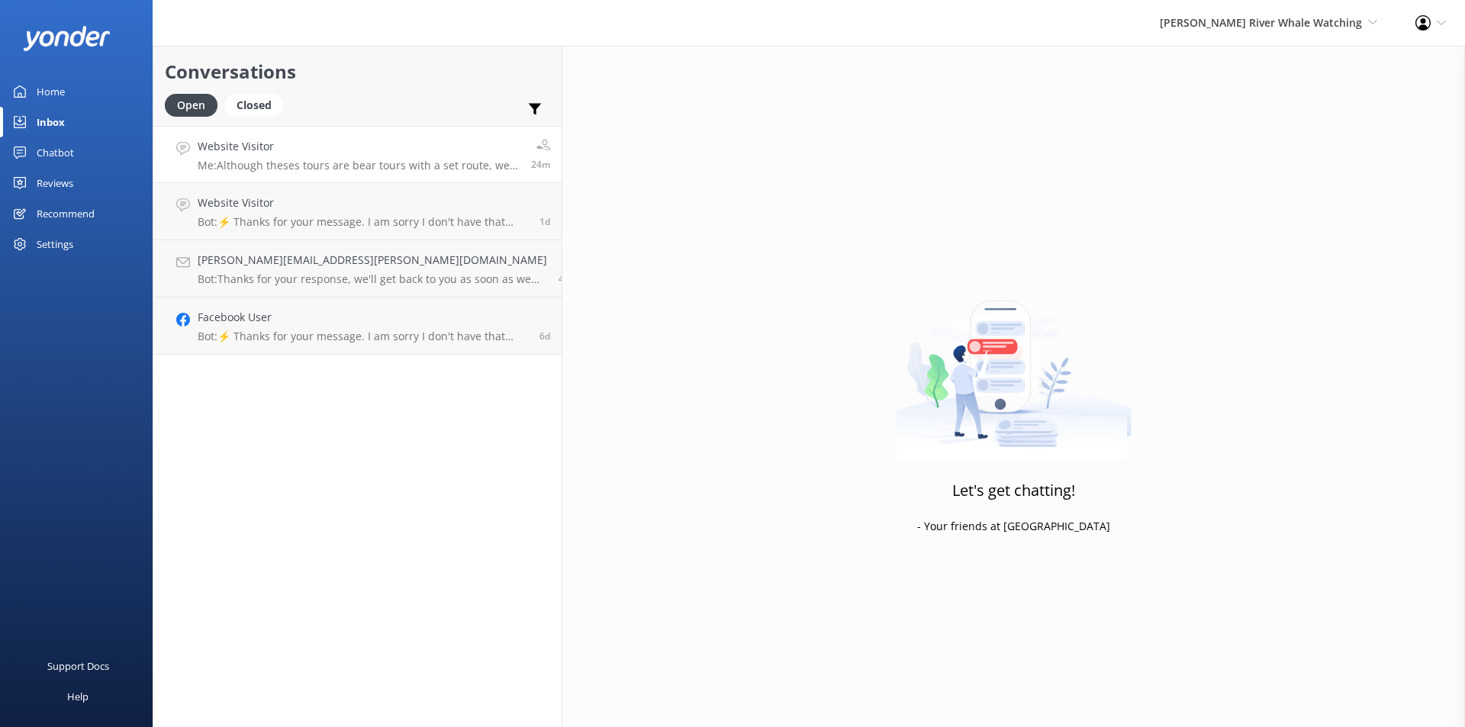
click at [272, 150] on h4 "Website Visitor" at bounding box center [359, 146] width 322 height 17
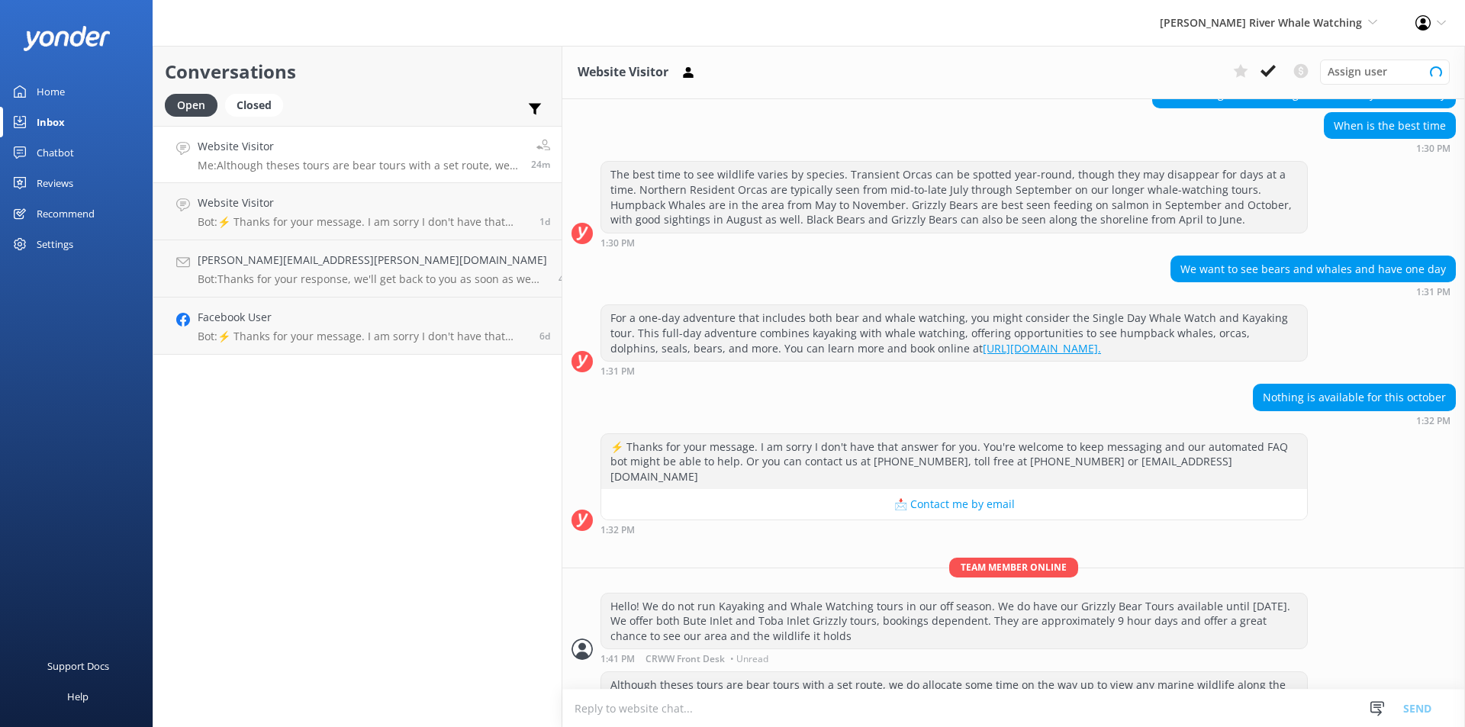
scroll to position [173, 0]
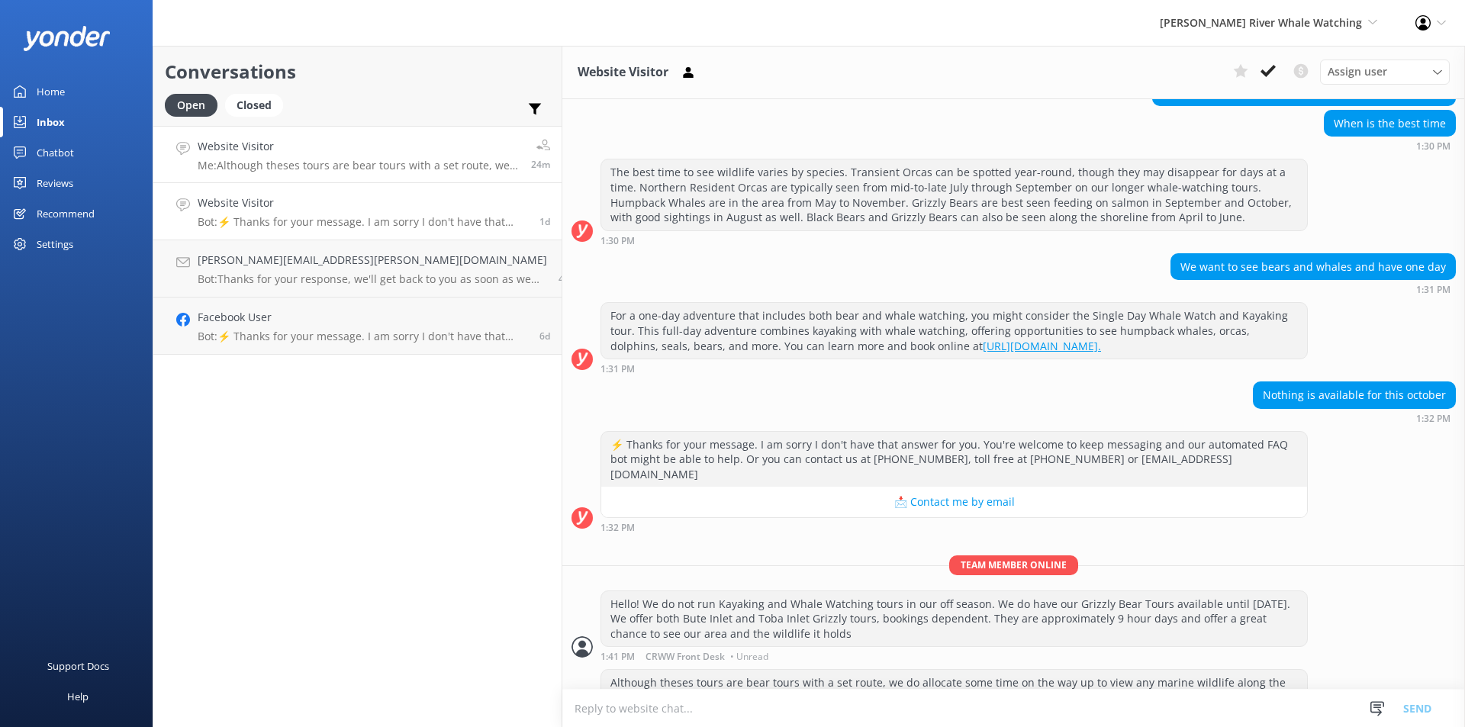
click at [303, 214] on div "Website Visitor Bot: ⚡ Thanks for your message. I am sorry I don't have that an…" at bounding box center [363, 212] width 330 height 34
